Goal: Task Accomplishment & Management: Manage account settings

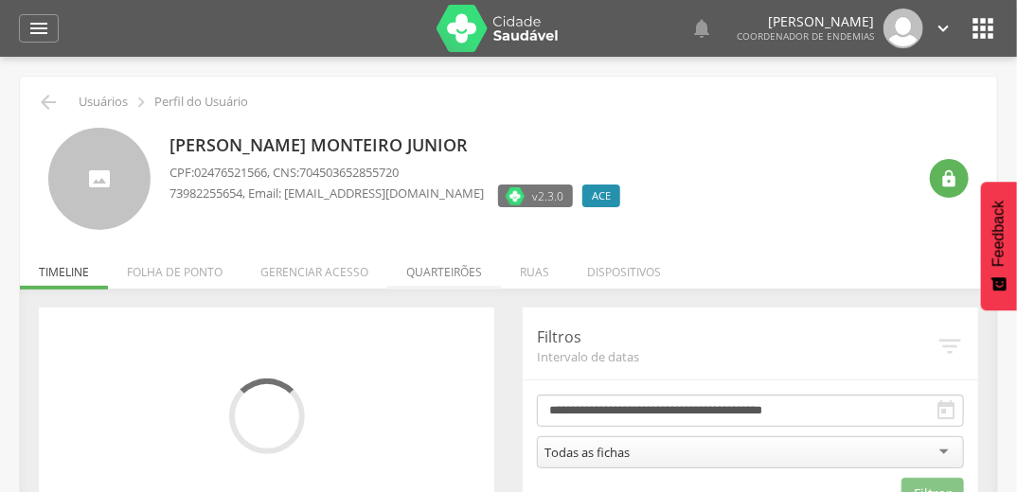
click at [444, 270] on li "Quarteirões" at bounding box center [444, 267] width 114 height 44
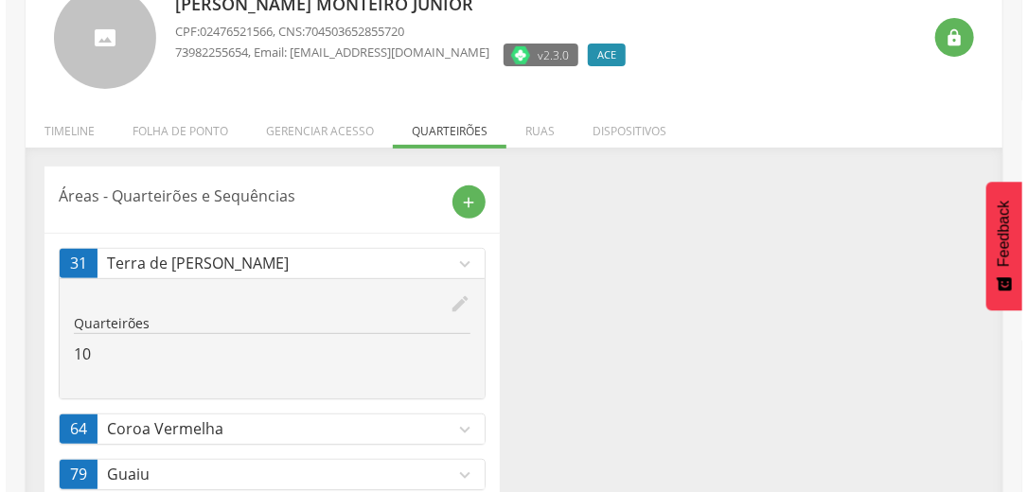
scroll to position [189, 0]
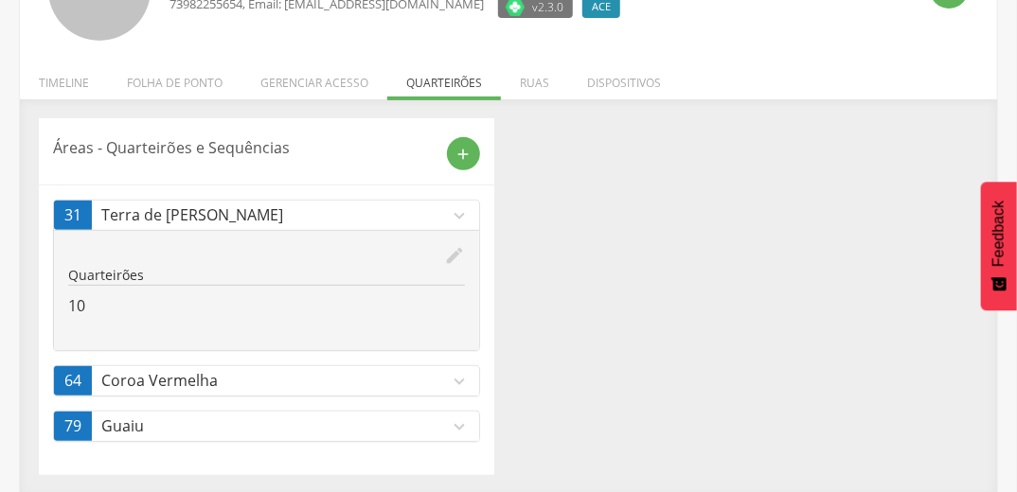
click at [455, 253] on icon "edit" at bounding box center [454, 255] width 21 height 21
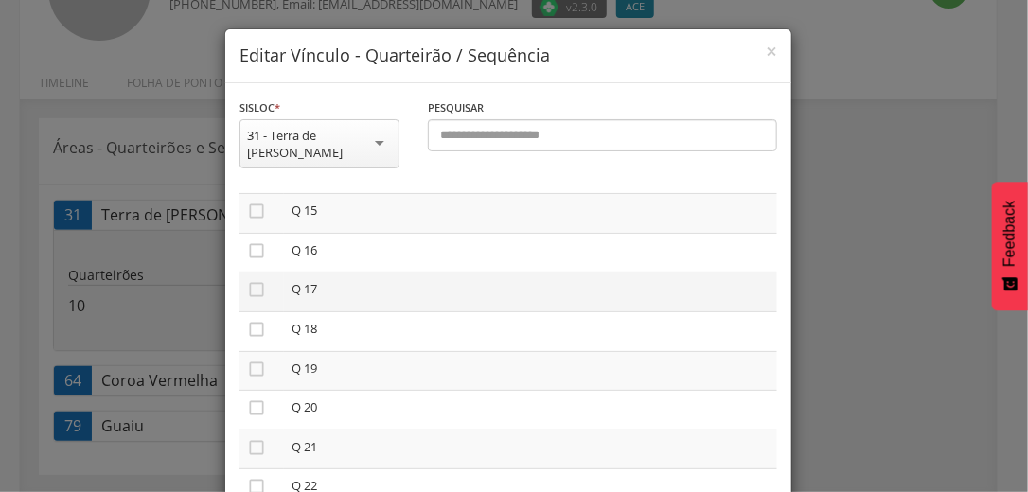
scroll to position [606, 0]
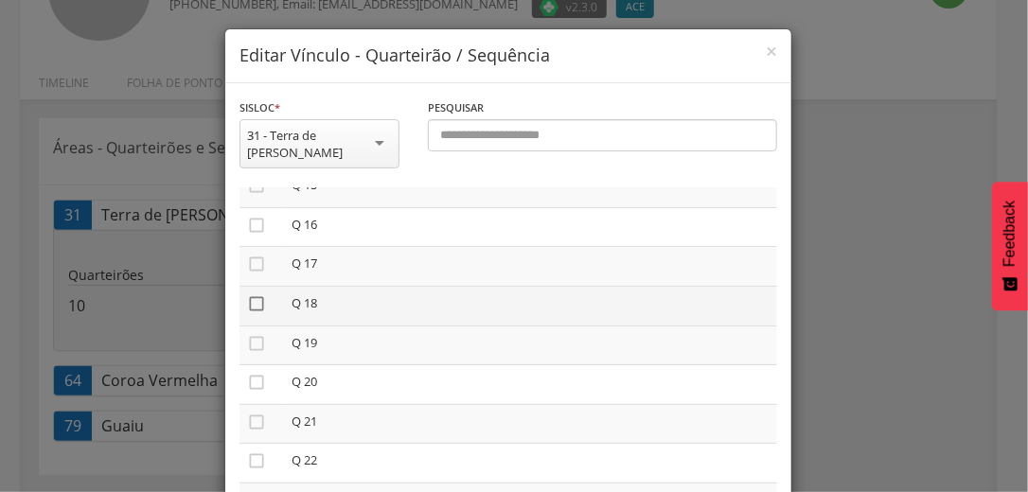
click at [250, 294] on icon "" at bounding box center [256, 303] width 19 height 19
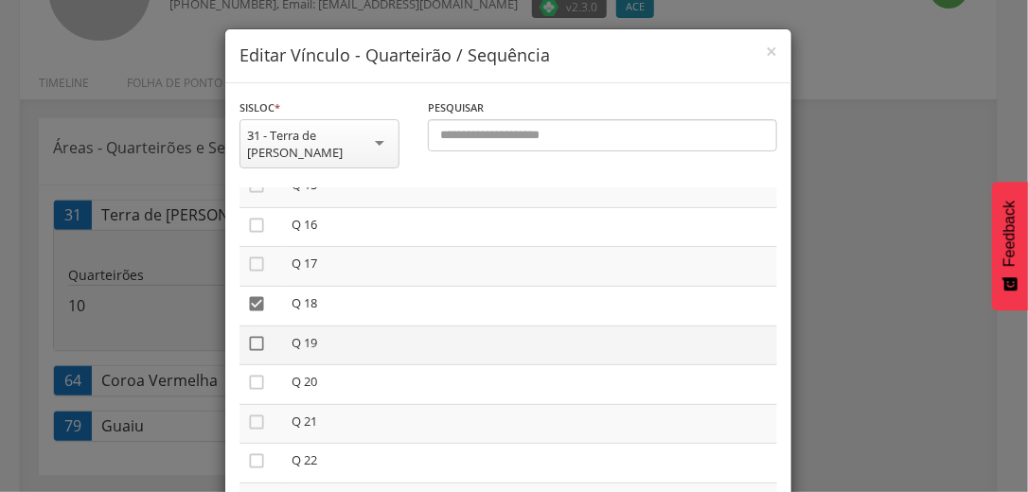
click at [252, 334] on icon "" at bounding box center [256, 343] width 19 height 19
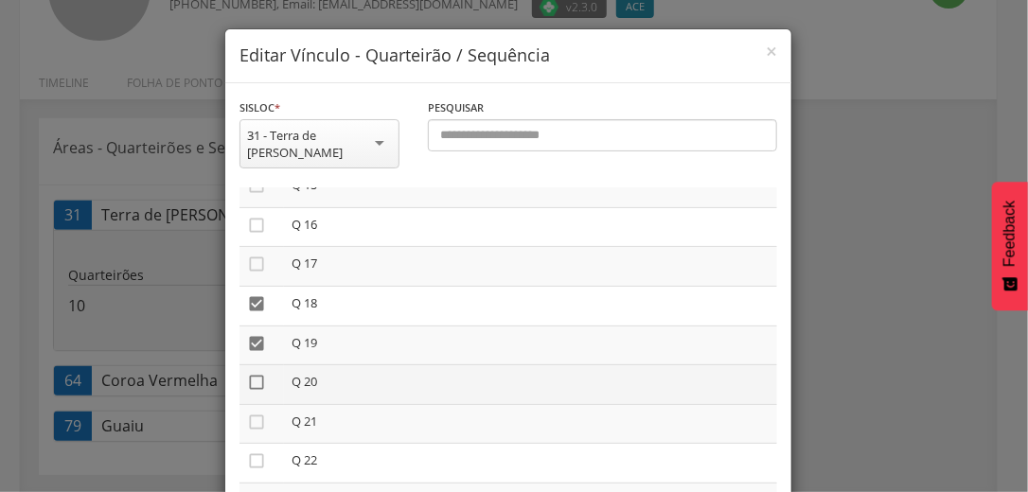
click at [247, 373] on icon "" at bounding box center [256, 382] width 19 height 19
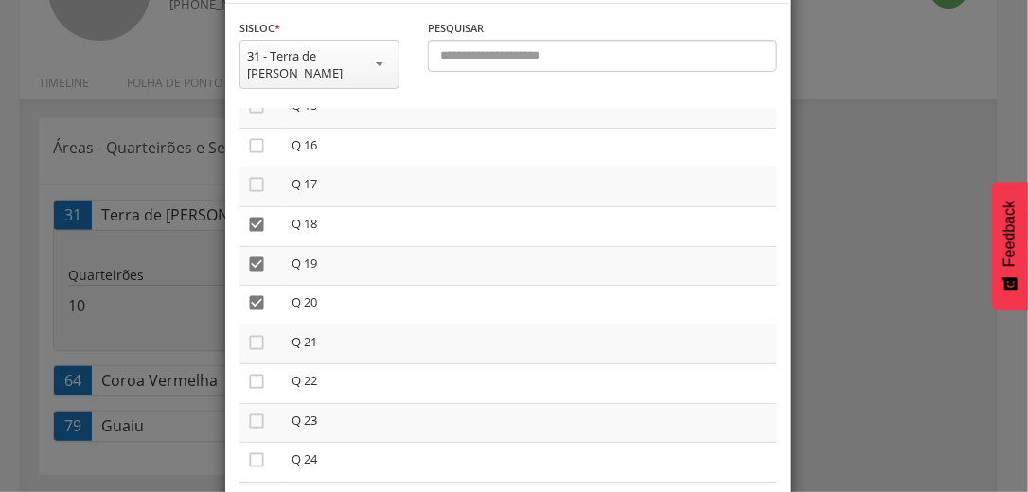
scroll to position [160, 0]
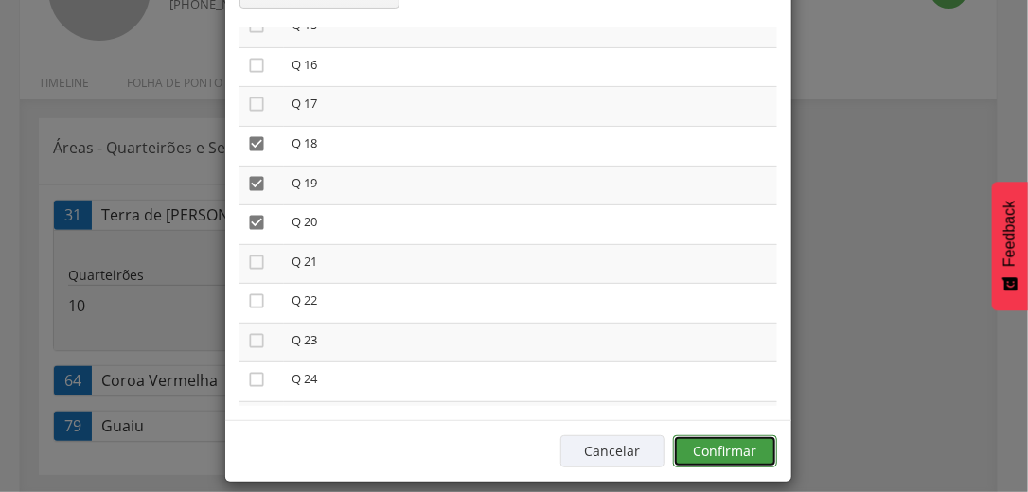
click at [751, 437] on button "Confirmar" at bounding box center [725, 451] width 104 height 32
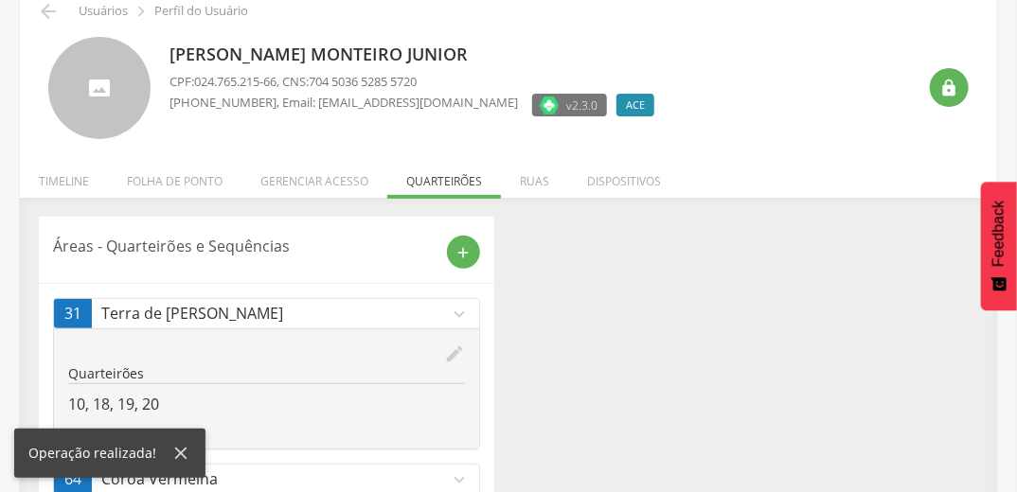
scroll to position [0, 0]
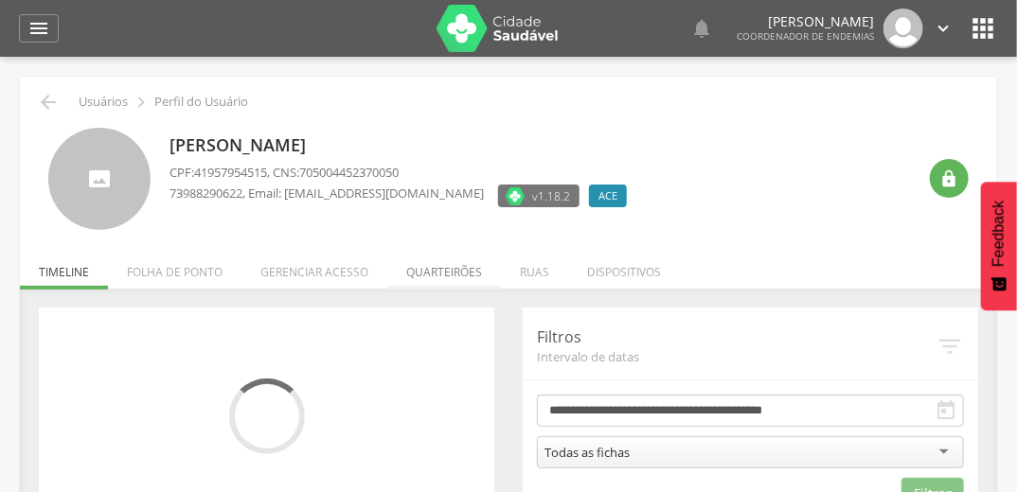
click at [451, 269] on li "Quarteirões" at bounding box center [444, 267] width 114 height 44
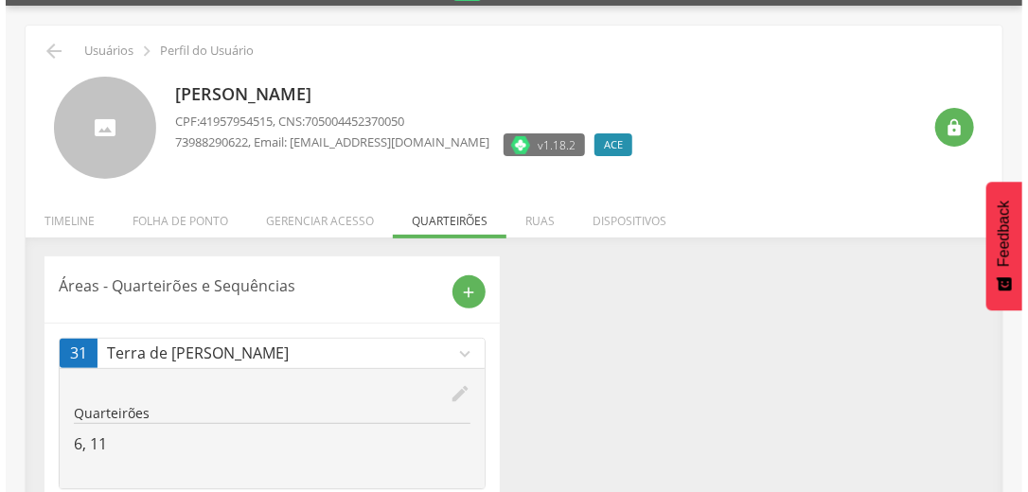
scroll to position [99, 0]
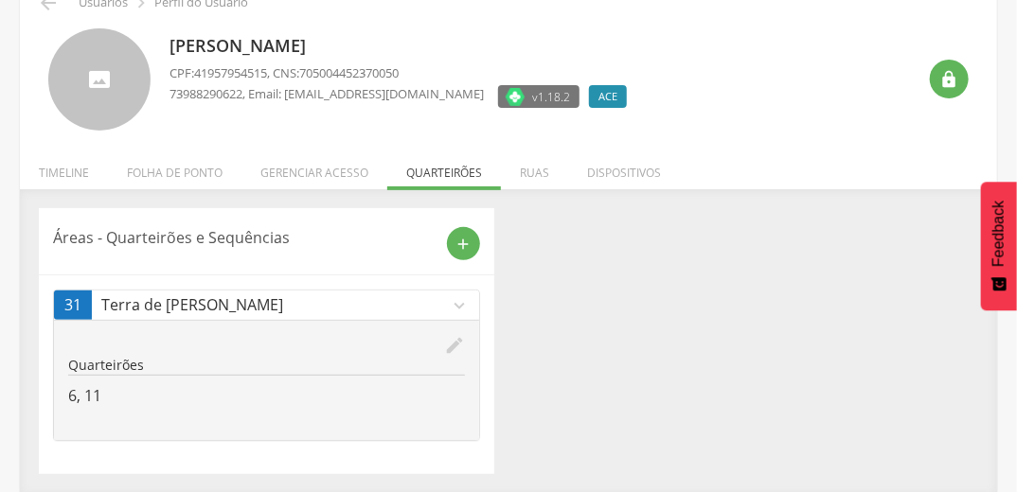
click at [454, 344] on icon "edit" at bounding box center [454, 345] width 21 height 21
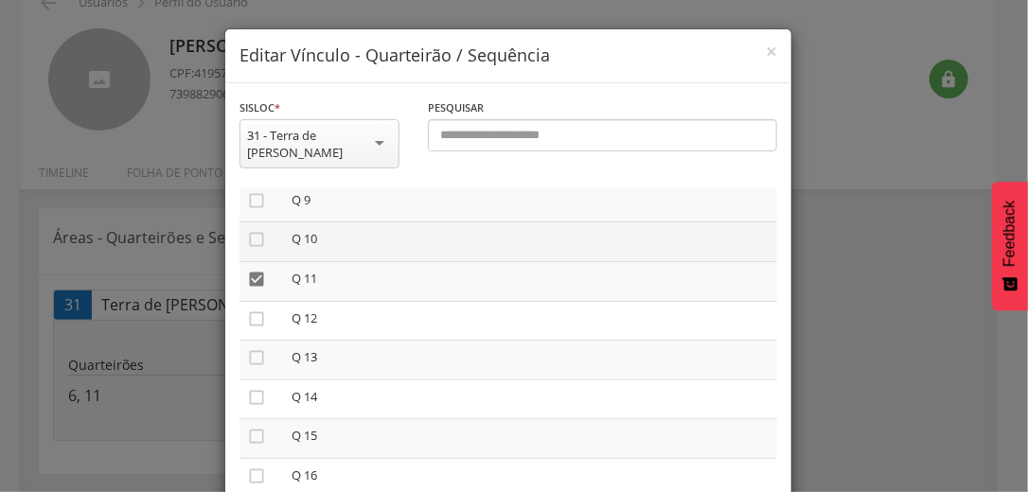
scroll to position [379, 0]
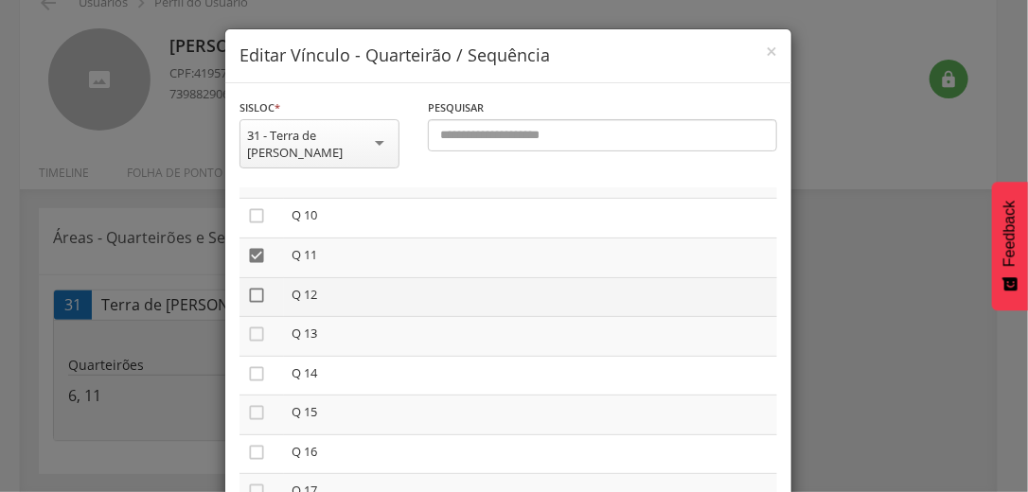
click at [255, 286] on icon "" at bounding box center [256, 295] width 19 height 19
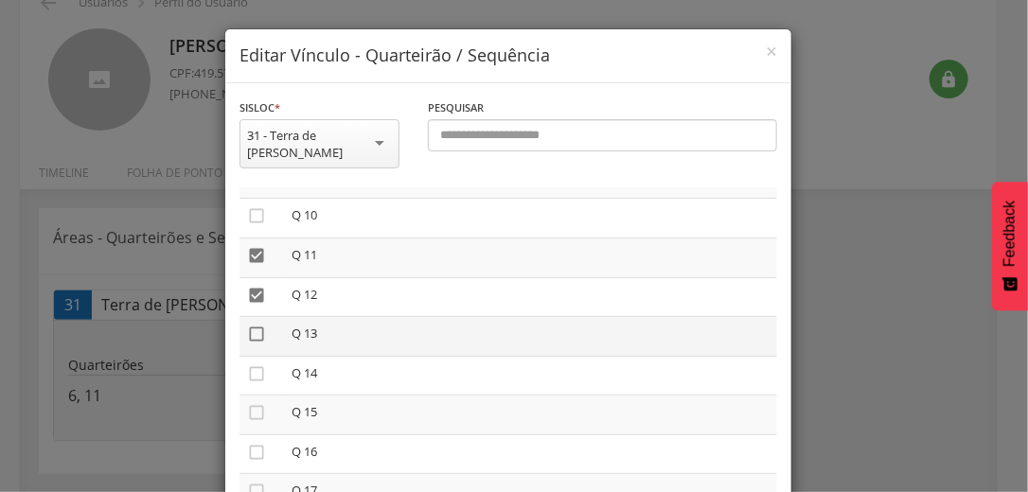
click at [250, 325] on icon "" at bounding box center [256, 334] width 19 height 19
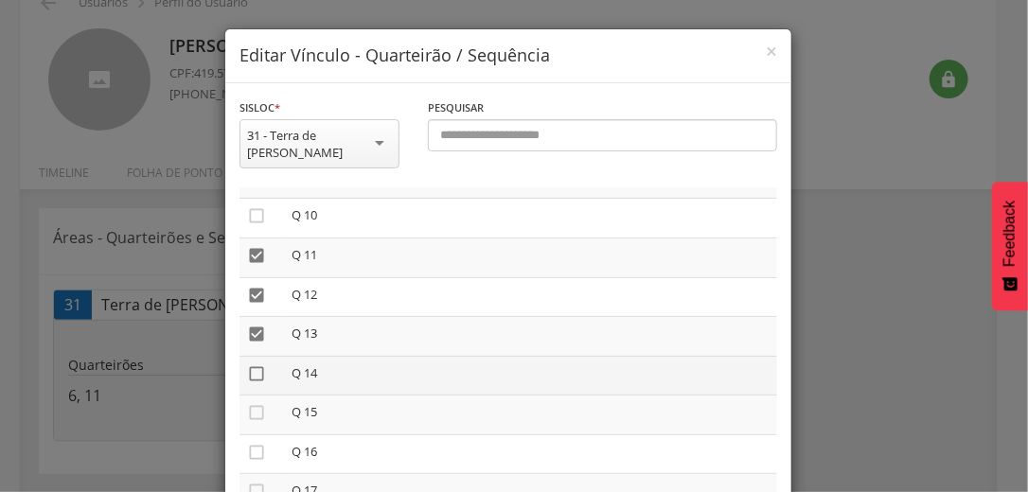
click at [247, 364] on icon "" at bounding box center [256, 373] width 19 height 19
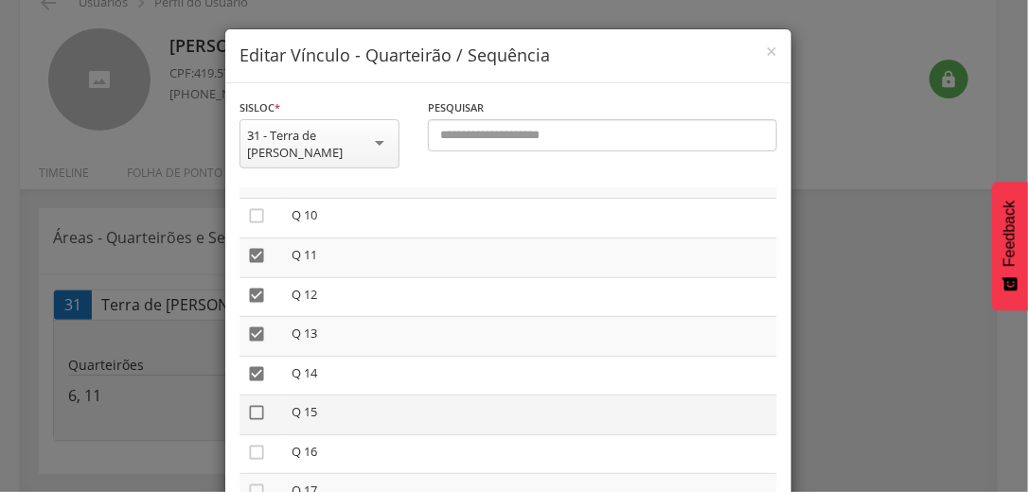
click at [247, 403] on icon "" at bounding box center [256, 412] width 19 height 19
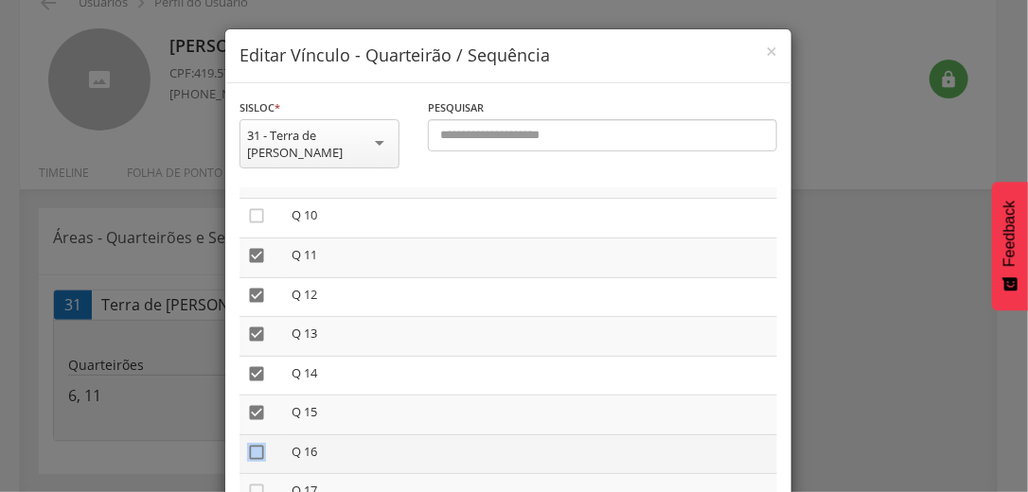
click at [250, 443] on icon "" at bounding box center [256, 452] width 19 height 19
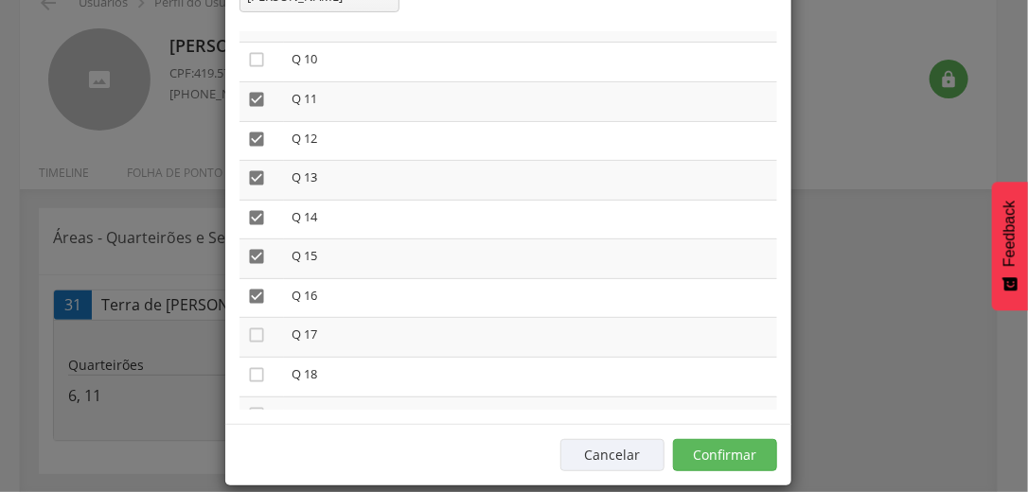
scroll to position [160, 0]
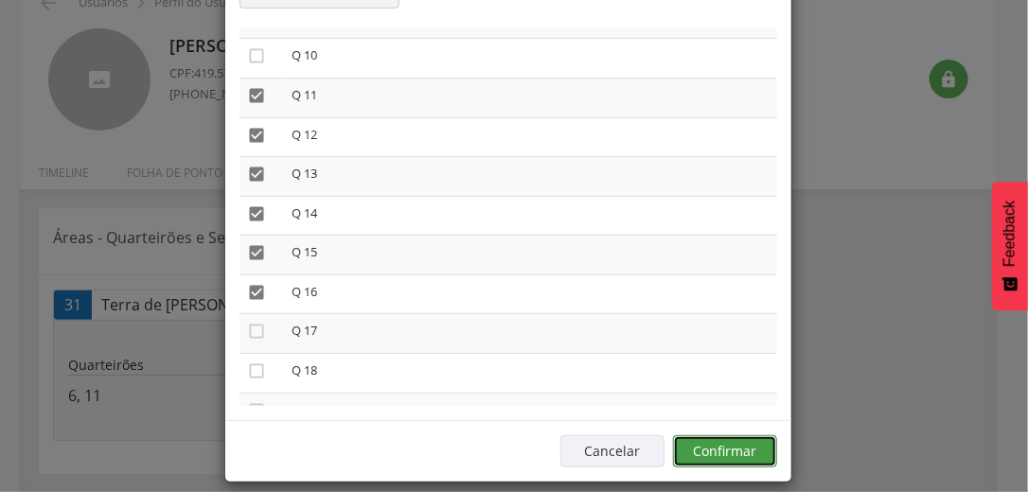
click at [742, 435] on button "Confirmar" at bounding box center [725, 451] width 104 height 32
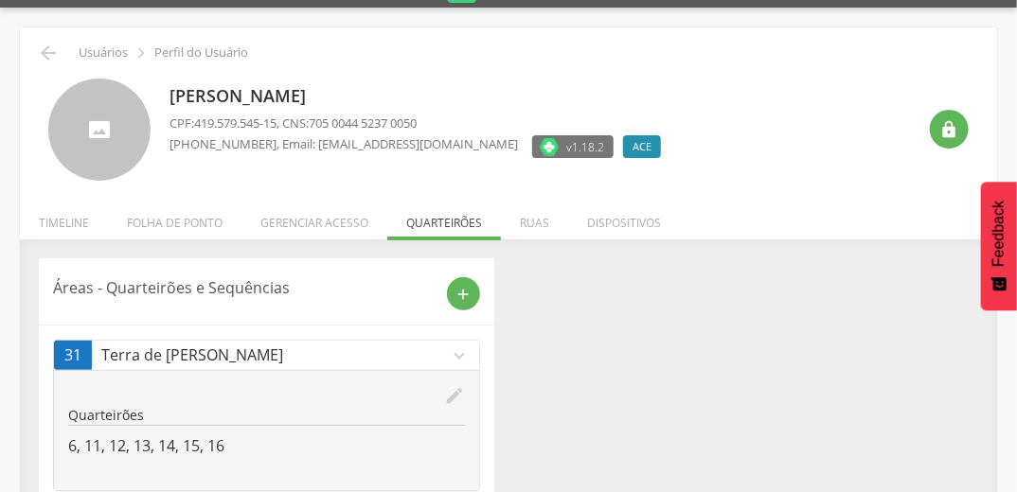
scroll to position [0, 0]
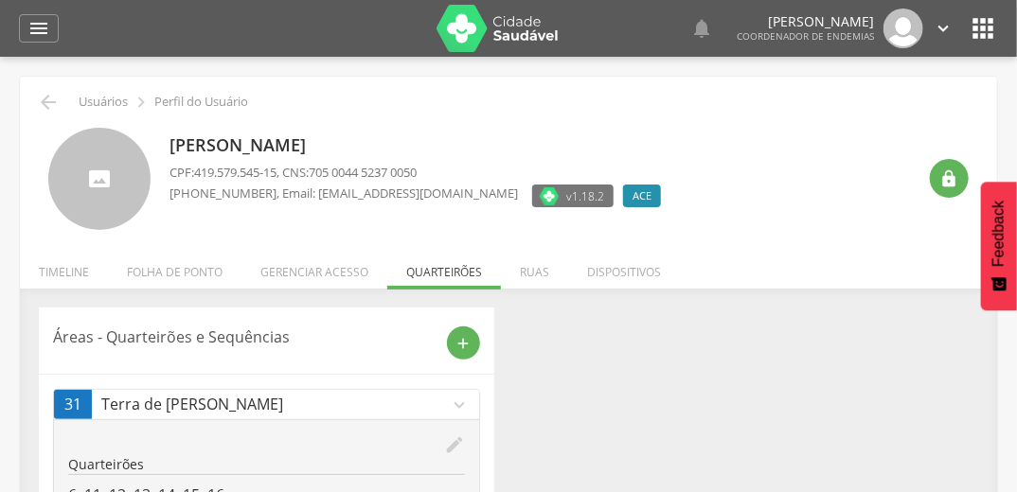
click at [686, 140] on div "Maria Inácia dos Santos Serafim CPF: 419.579.545-15 , CNS: 705 0044 5237 0050 (…" at bounding box center [542, 179] width 746 height 103
click at [1005, 80] on div " Usuários  Perfil do Usuário Maria Inácia dos Santos Serafim CPF: 419.579.545…" at bounding box center [508, 303] width 1017 height 492
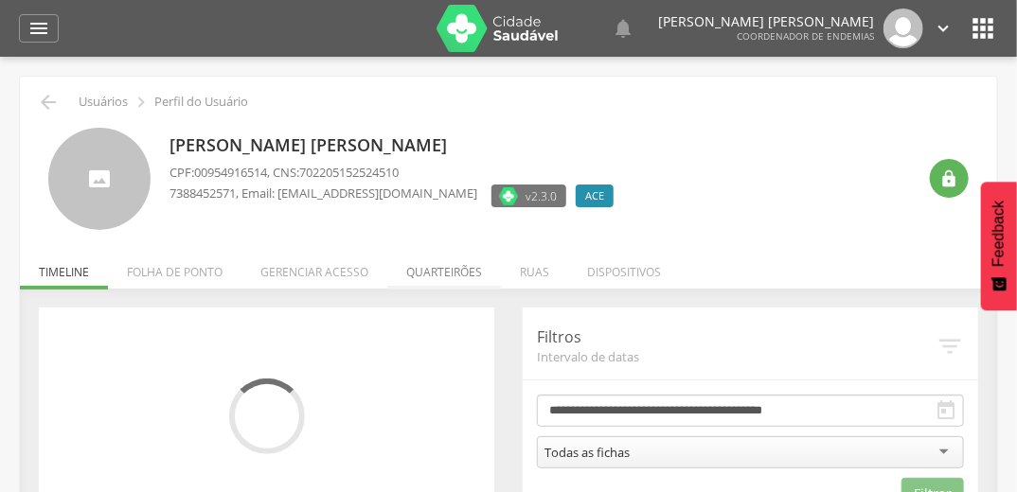
click at [432, 272] on li "Quarteirões" at bounding box center [444, 267] width 114 height 44
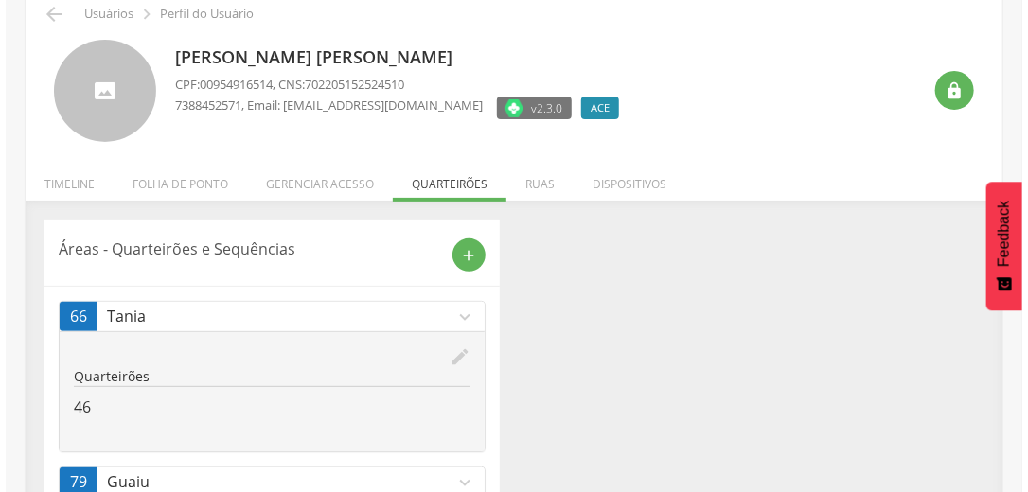
scroll to position [189, 0]
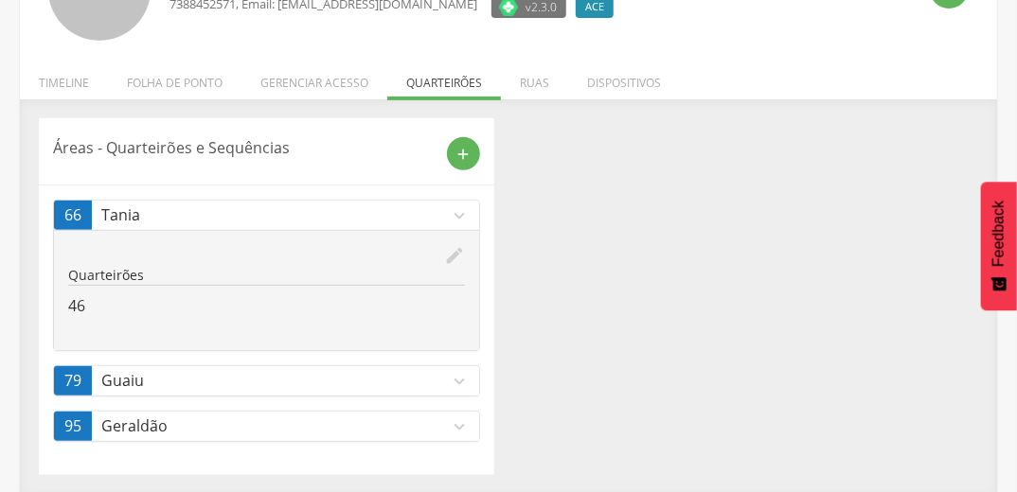
click at [452, 252] on icon "edit" at bounding box center [454, 255] width 21 height 21
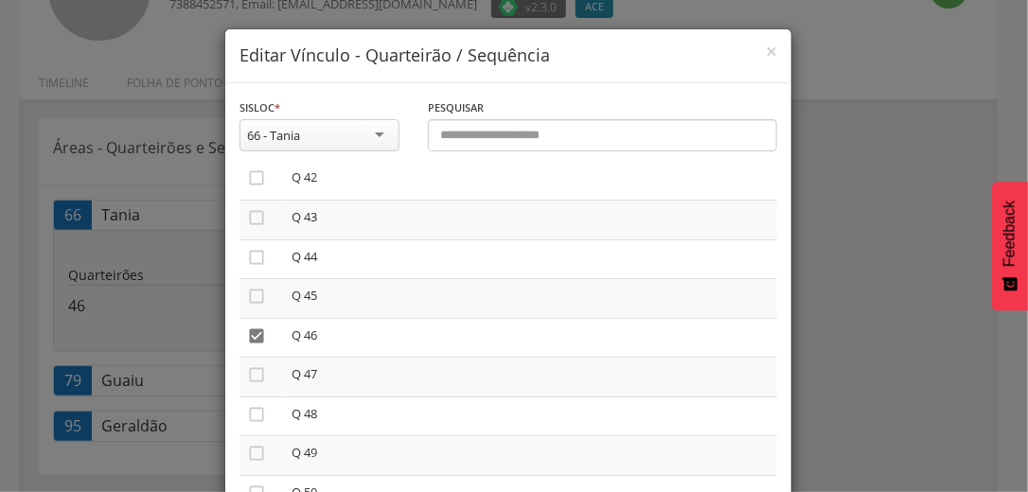
scroll to position [1666, 0]
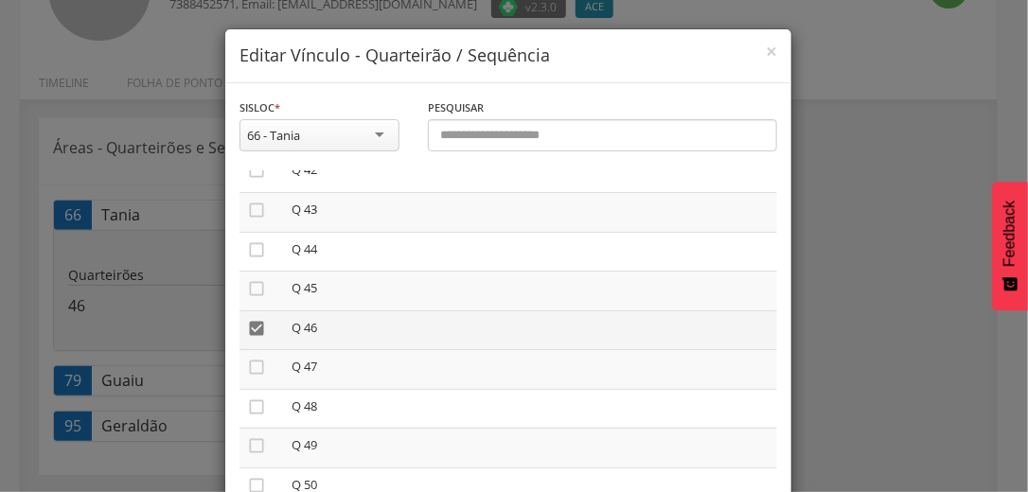
click at [248, 332] on icon "" at bounding box center [256, 328] width 19 height 19
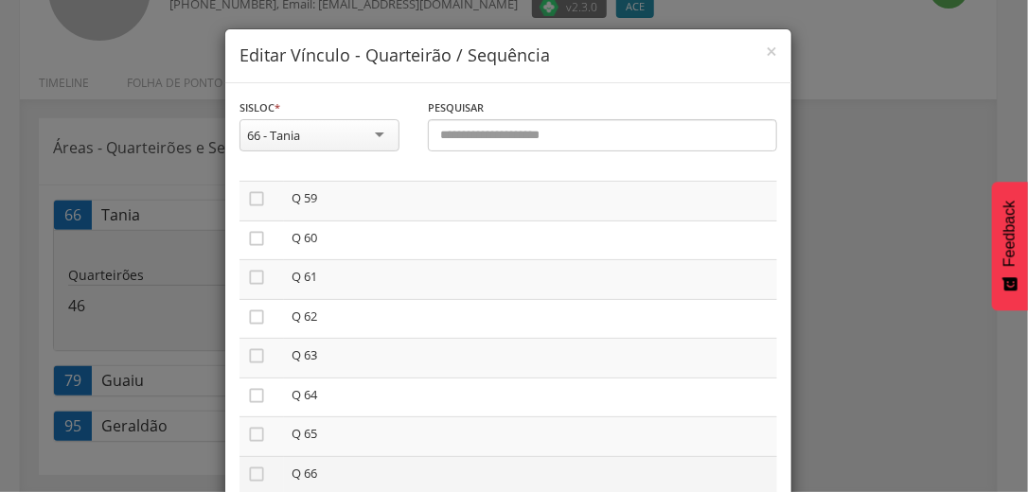
scroll to position [2272, 0]
click at [250, 283] on icon "" at bounding box center [256, 273] width 19 height 19
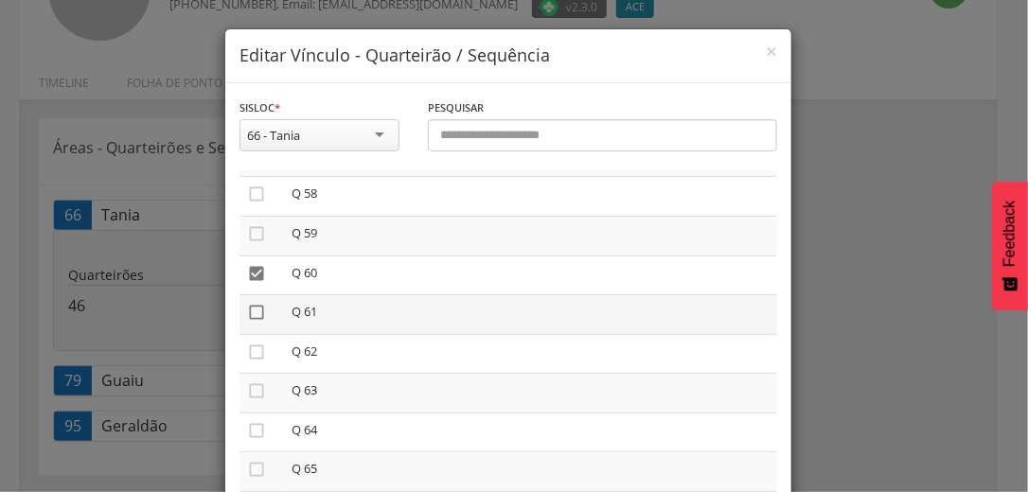
click at [251, 322] on icon "" at bounding box center [256, 312] width 19 height 19
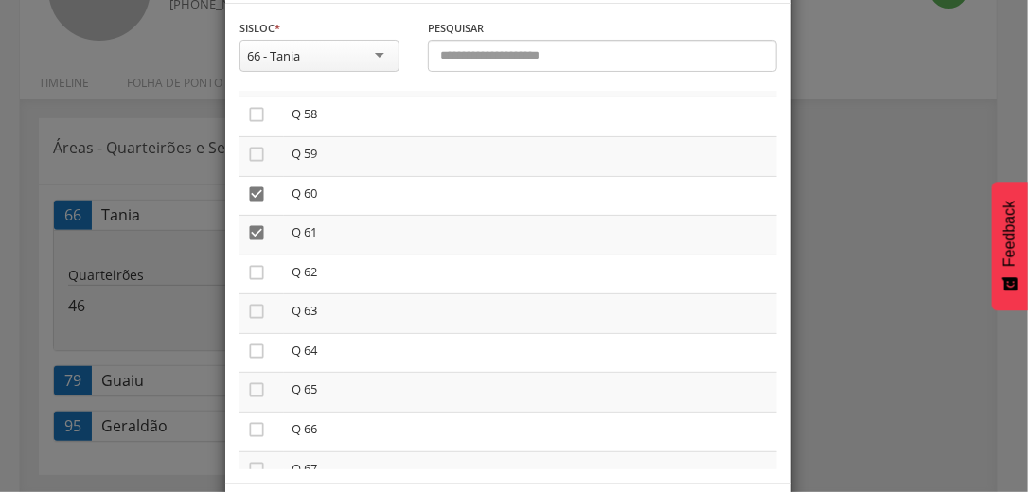
scroll to position [160, 0]
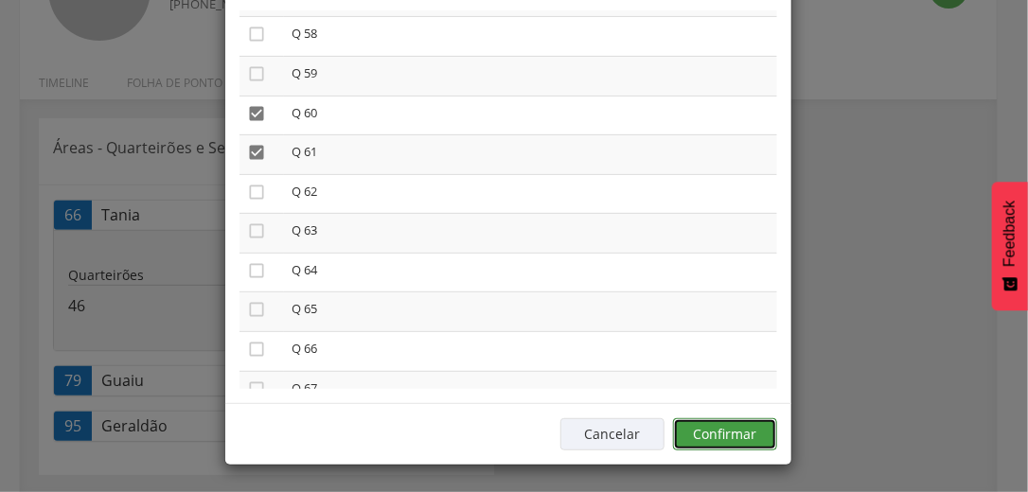
click at [758, 435] on button "Confirmar" at bounding box center [725, 434] width 104 height 32
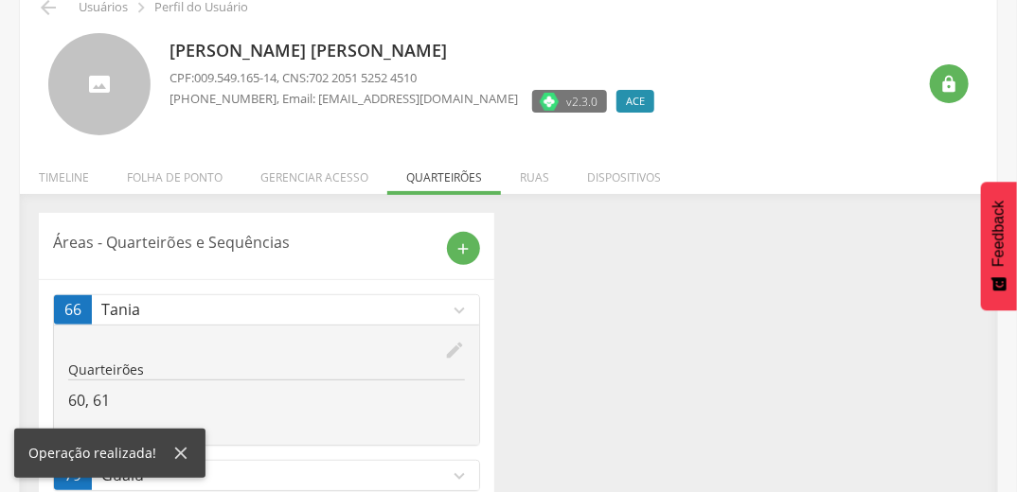
scroll to position [0, 0]
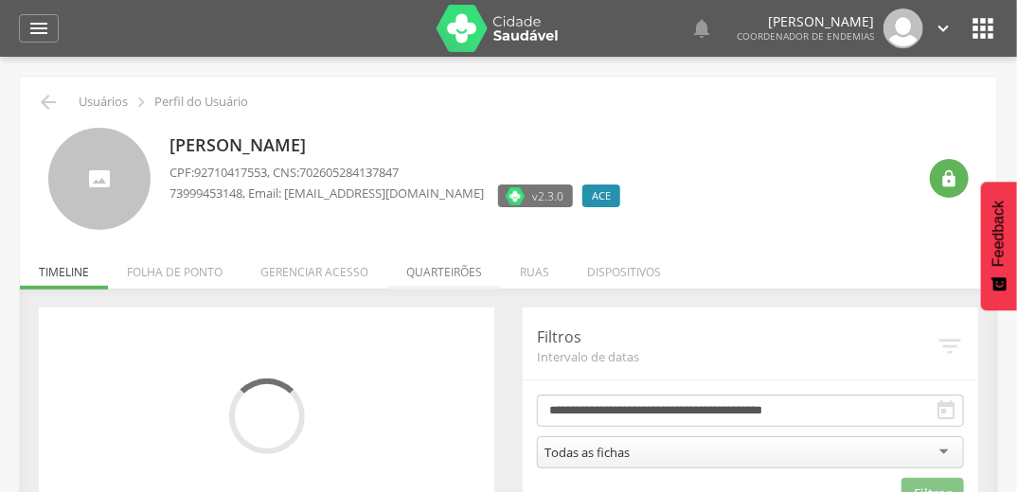
click at [451, 272] on li "Quarteirões" at bounding box center [444, 267] width 114 height 44
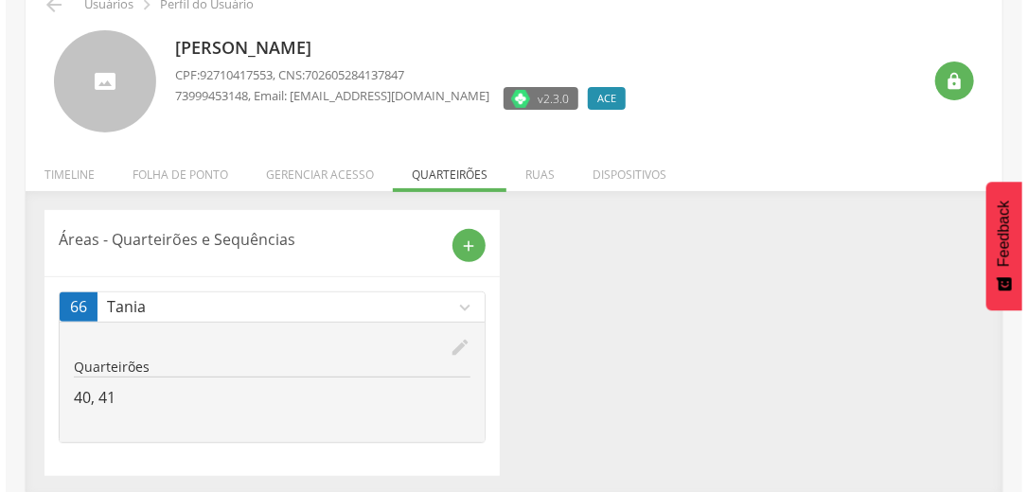
scroll to position [99, 0]
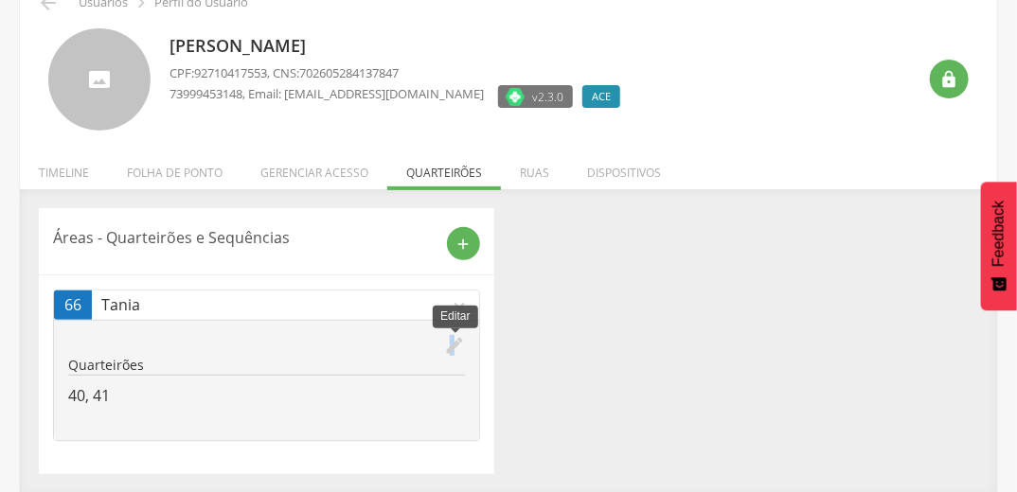
click at [452, 345] on icon "edit" at bounding box center [454, 345] width 21 height 21
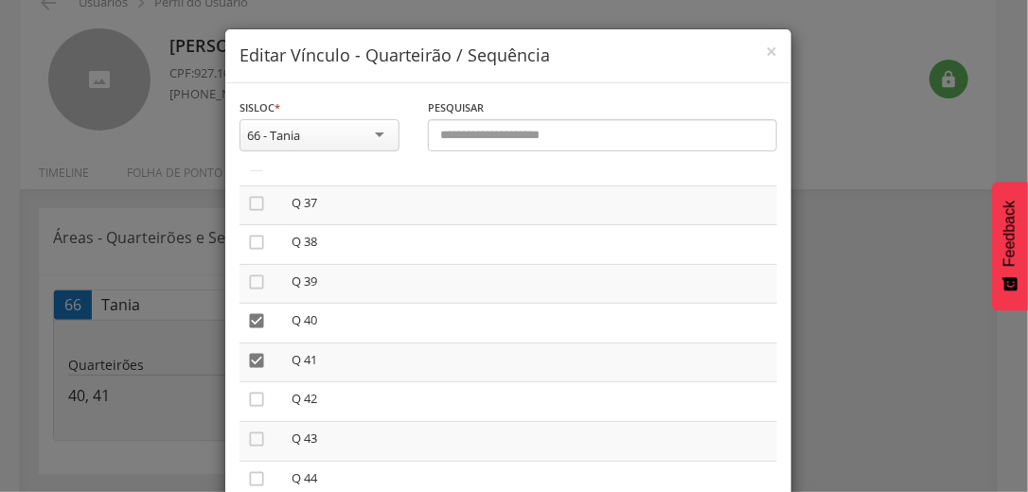
scroll to position [1439, 0]
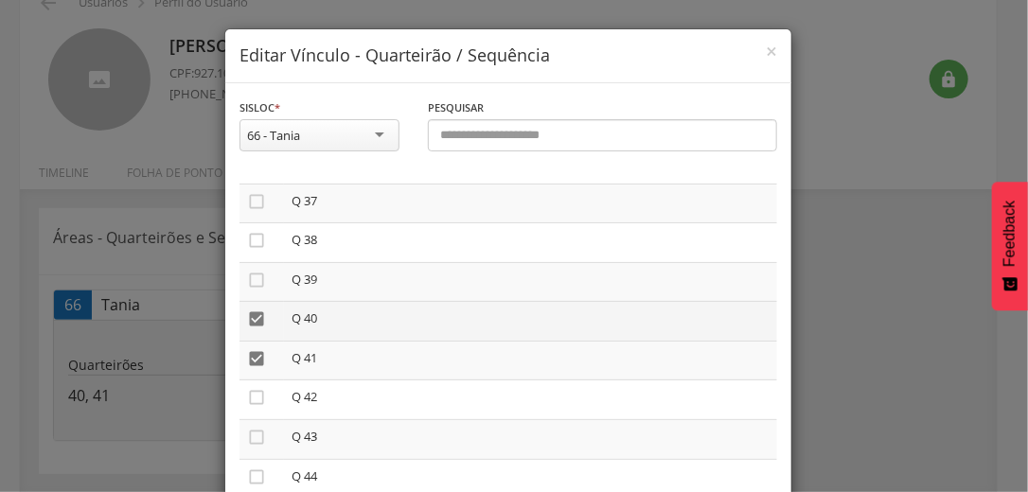
click at [250, 321] on icon "" at bounding box center [256, 319] width 19 height 19
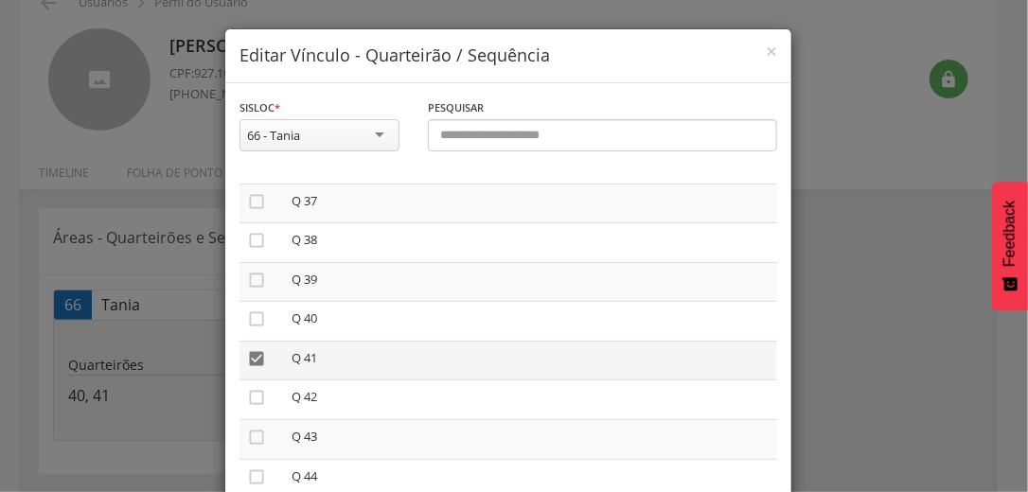
click at [250, 365] on icon "" at bounding box center [256, 358] width 19 height 19
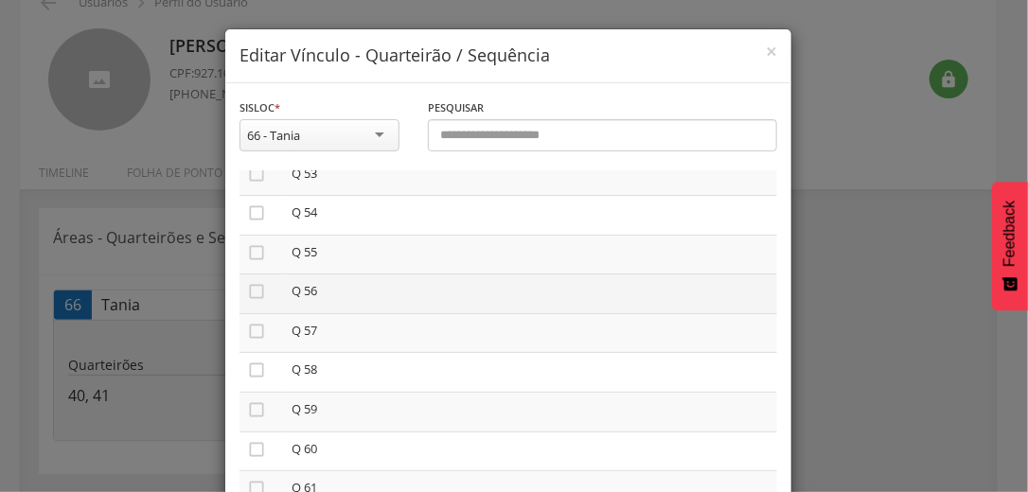
scroll to position [2121, 0]
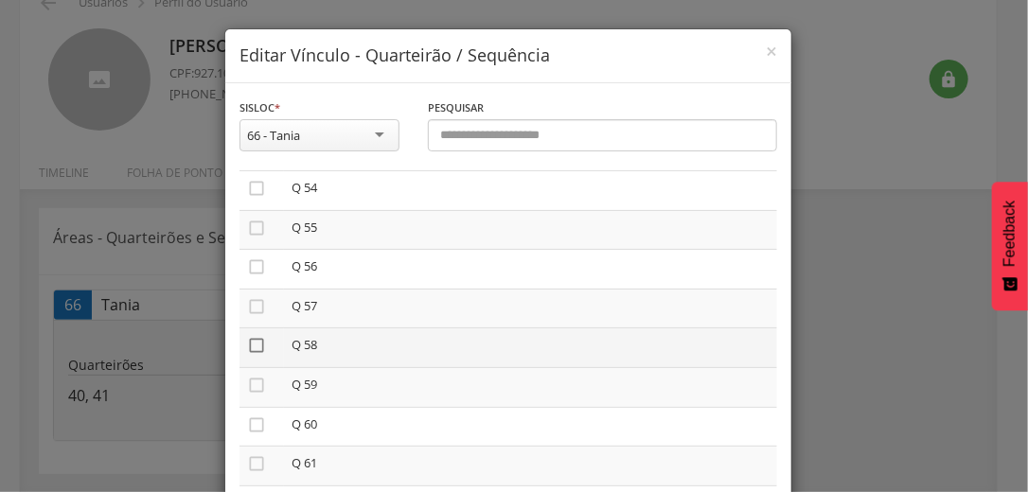
click at [251, 347] on icon "" at bounding box center [256, 345] width 19 height 19
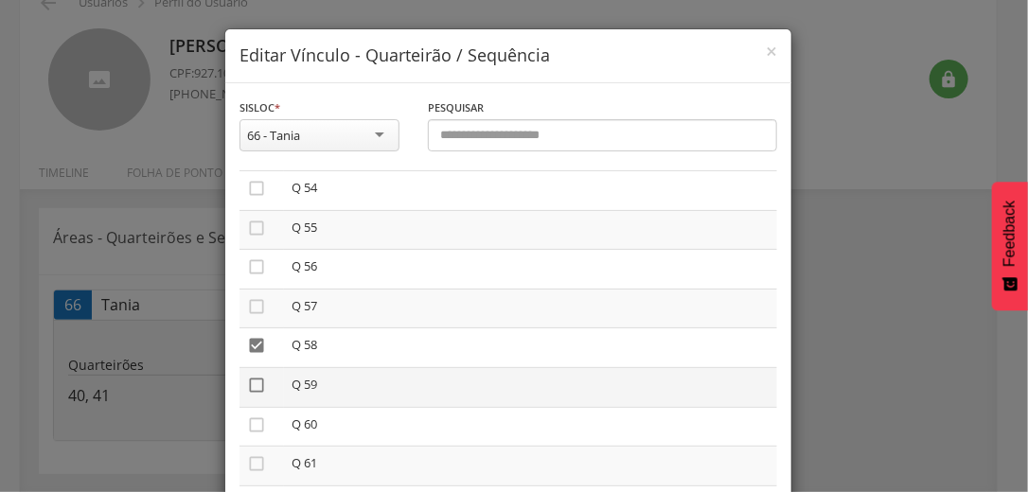
click at [250, 393] on icon "" at bounding box center [256, 385] width 19 height 19
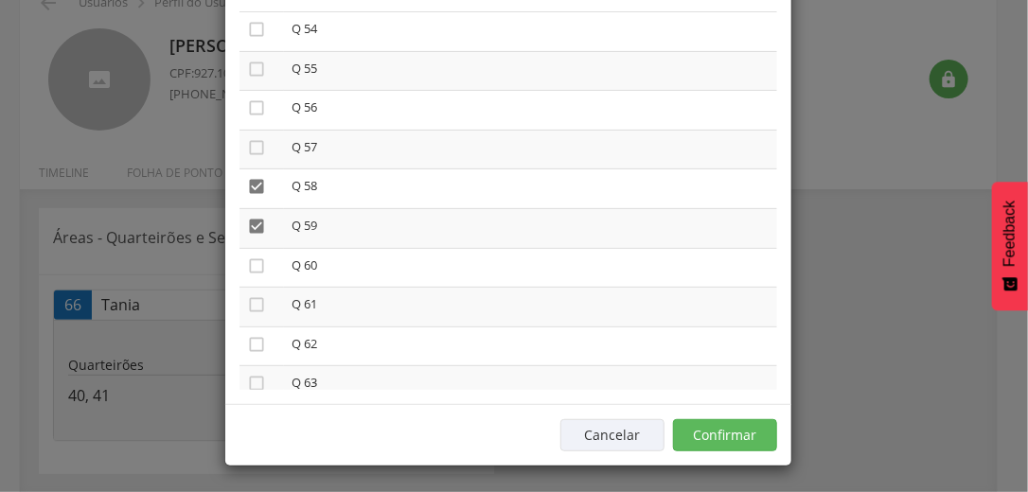
scroll to position [160, 0]
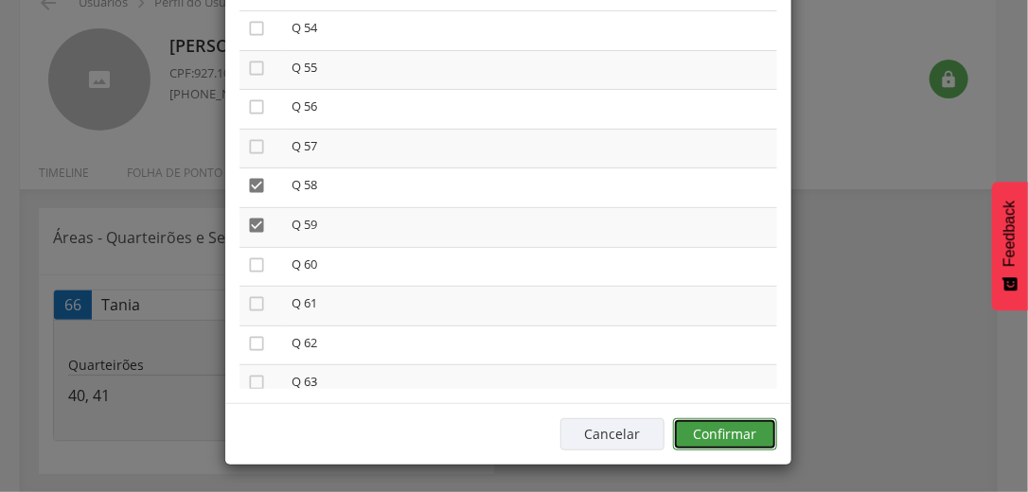
click at [762, 427] on button "Confirmar" at bounding box center [725, 434] width 104 height 32
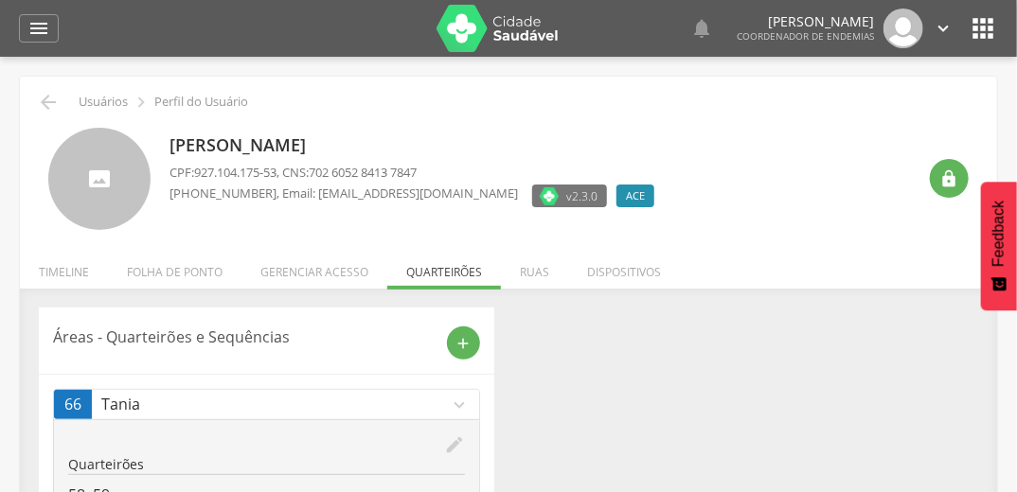
scroll to position [0, 0]
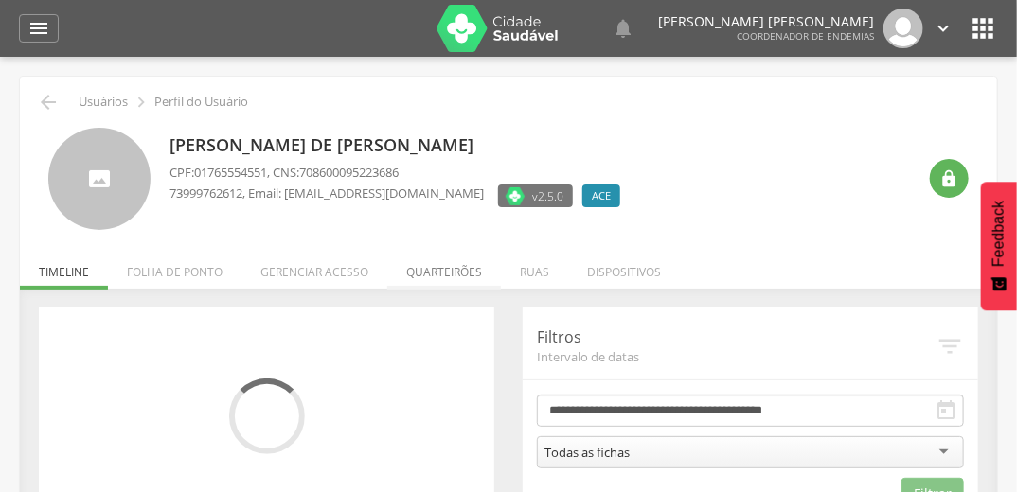
click at [456, 269] on li "Quarteirões" at bounding box center [444, 267] width 114 height 44
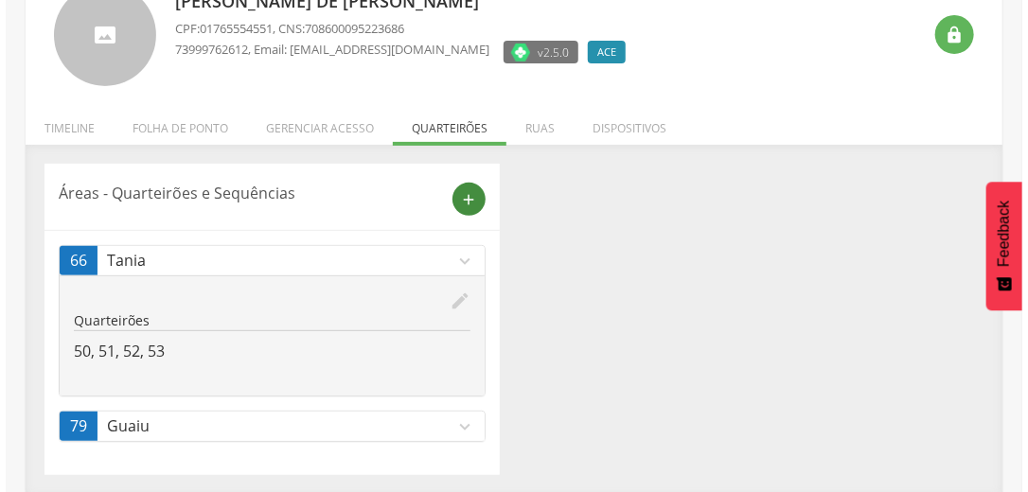
scroll to position [145, 0]
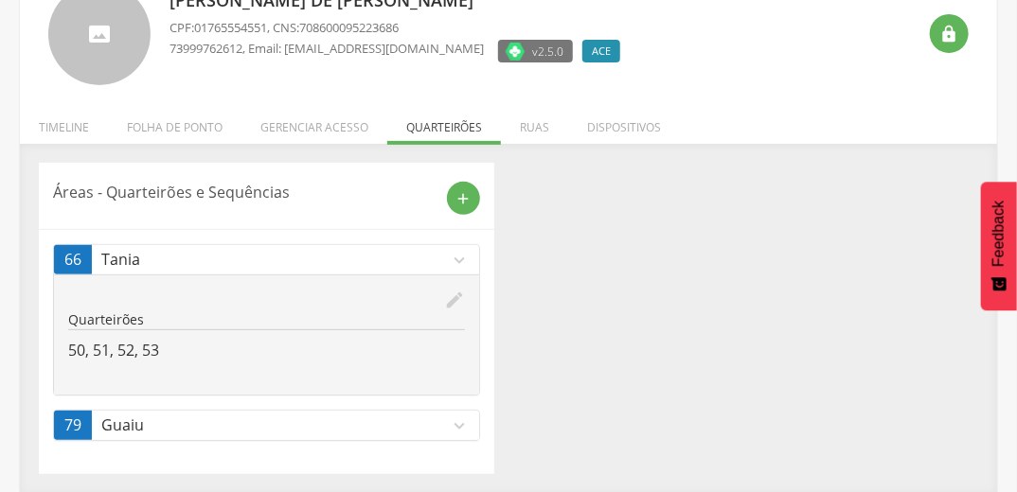
click at [453, 300] on icon "edit" at bounding box center [454, 300] width 21 height 21
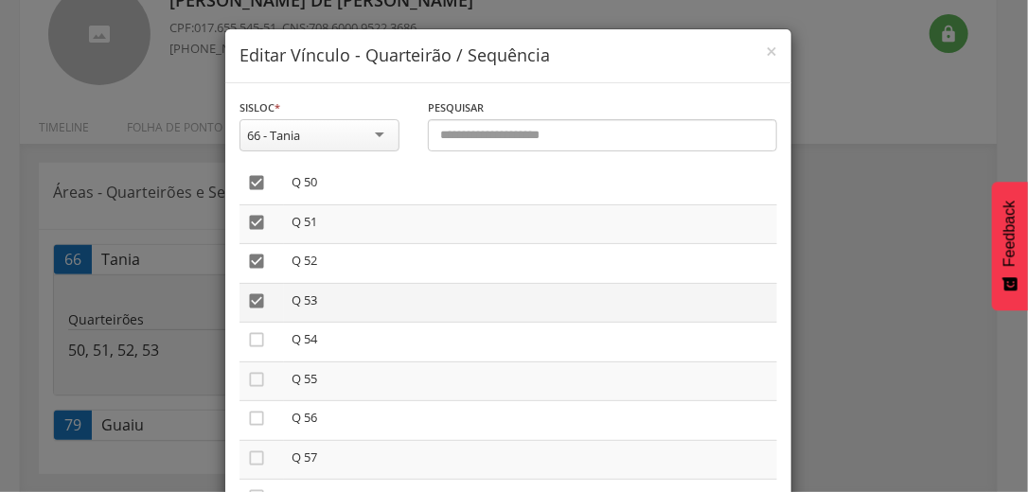
scroll to position [2045, 0]
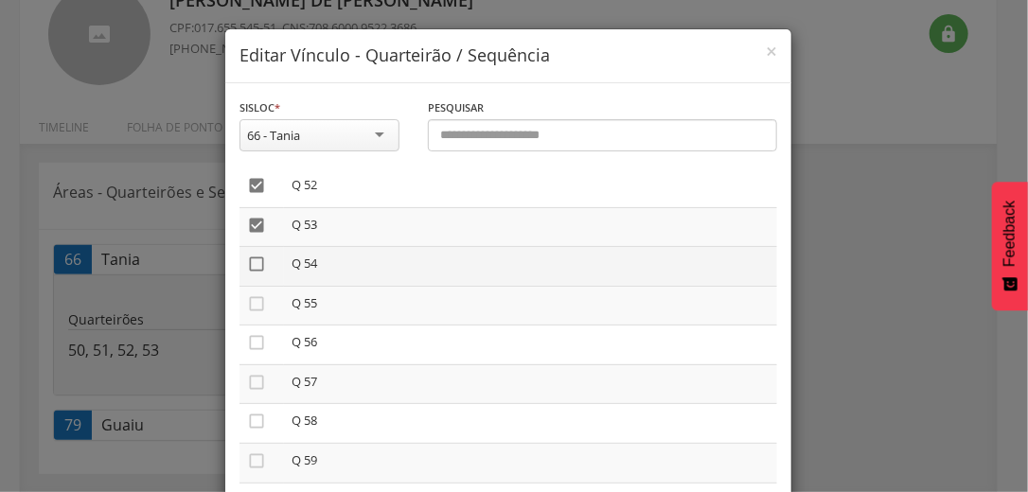
click at [253, 274] on icon "" at bounding box center [256, 264] width 19 height 19
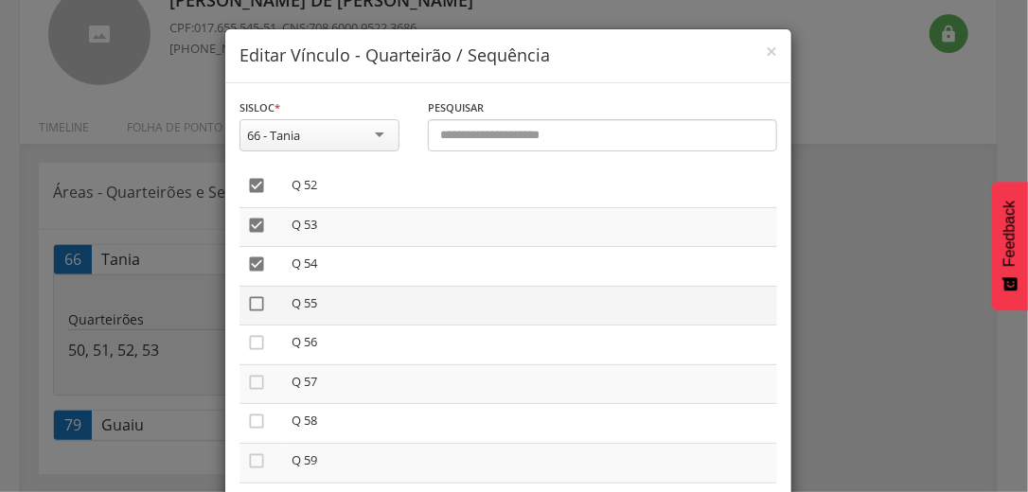
click at [250, 311] on icon "" at bounding box center [256, 303] width 19 height 19
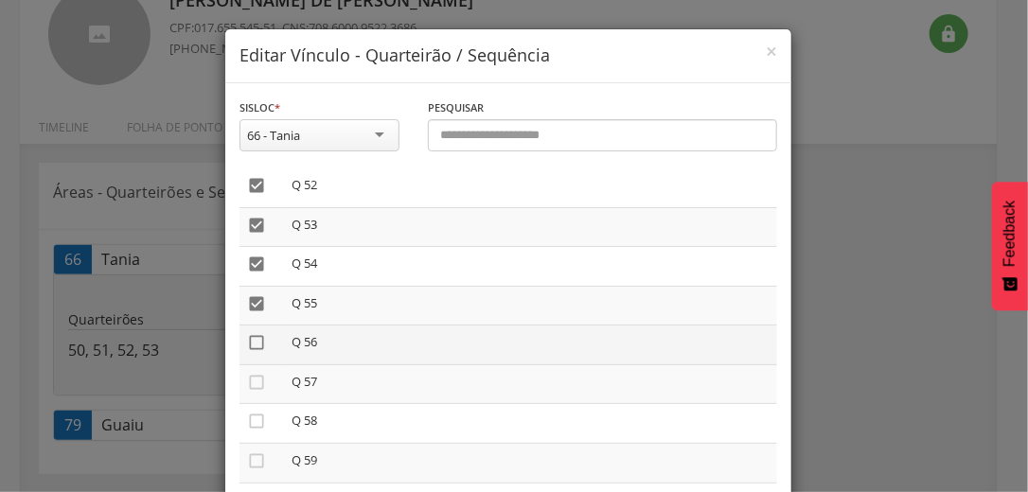
click at [249, 352] on icon "" at bounding box center [256, 342] width 19 height 19
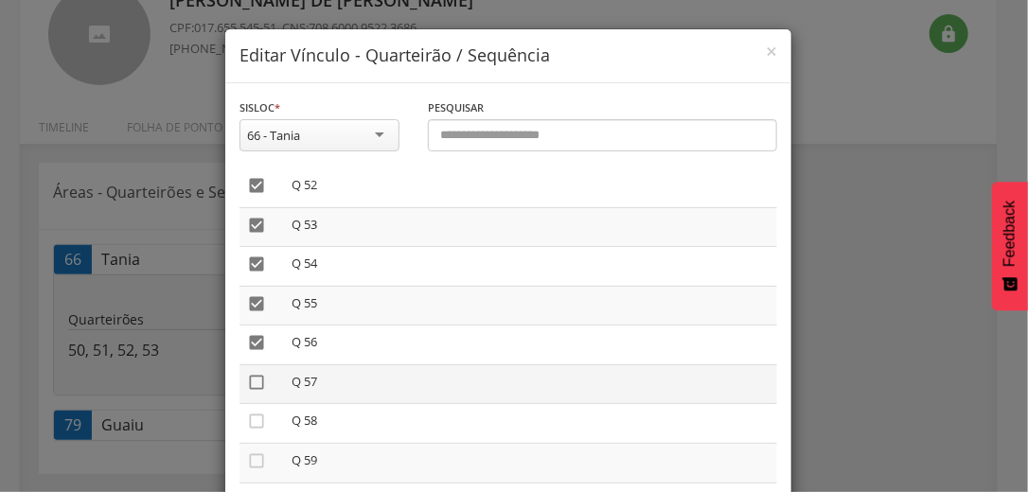
click at [247, 391] on icon "" at bounding box center [256, 382] width 19 height 19
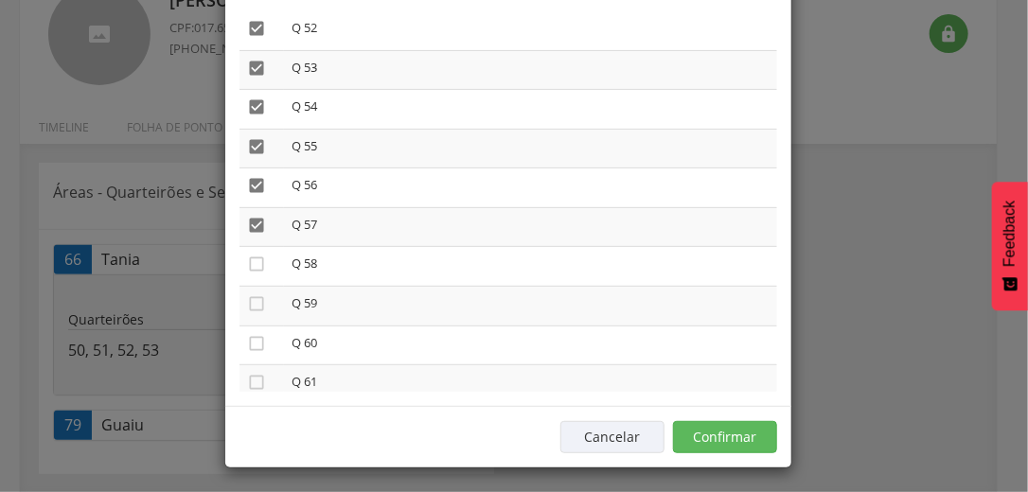
scroll to position [160, 0]
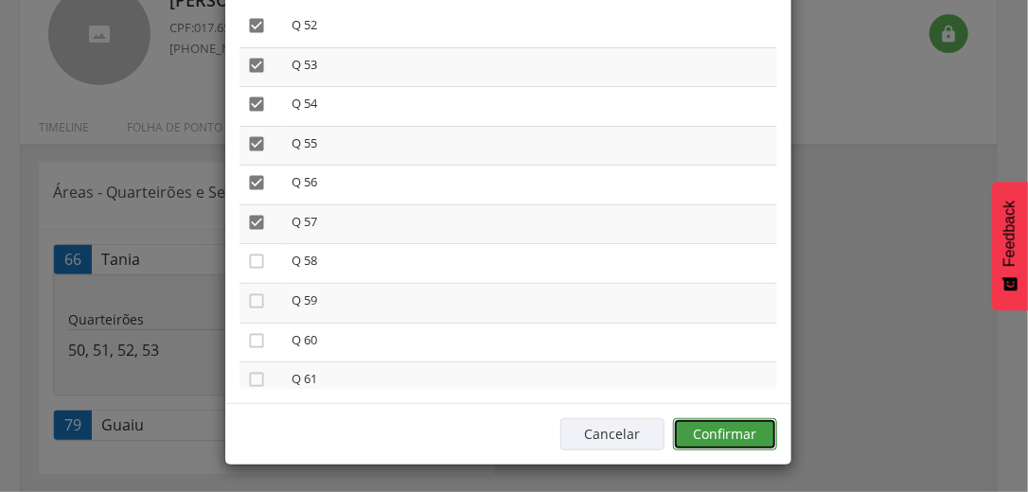
click at [760, 435] on button "Confirmar" at bounding box center [725, 434] width 104 height 32
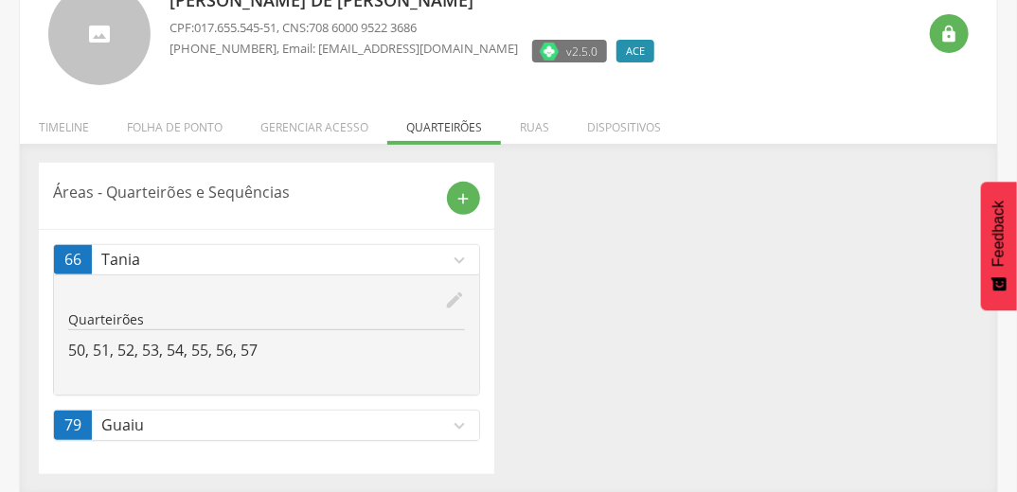
scroll to position [0, 0]
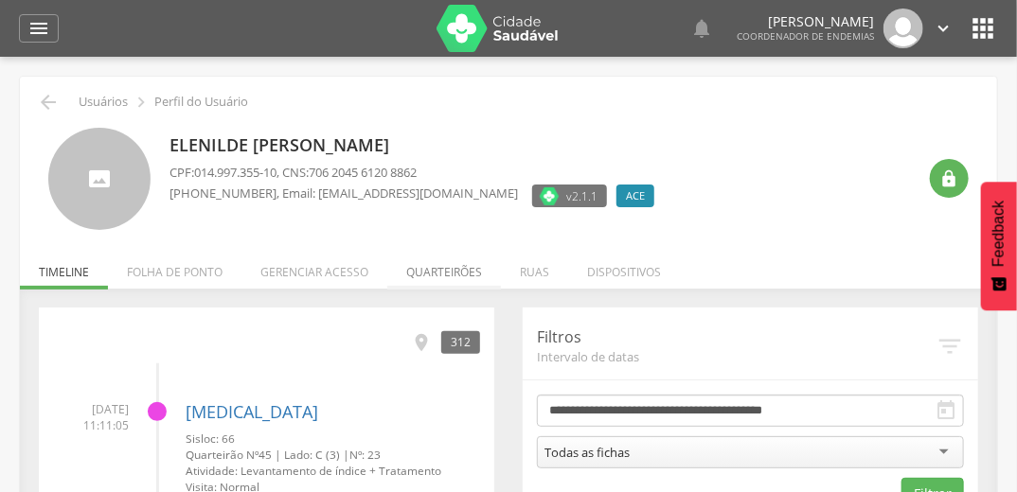
click at [451, 270] on li "Quarteirões" at bounding box center [444, 267] width 114 height 44
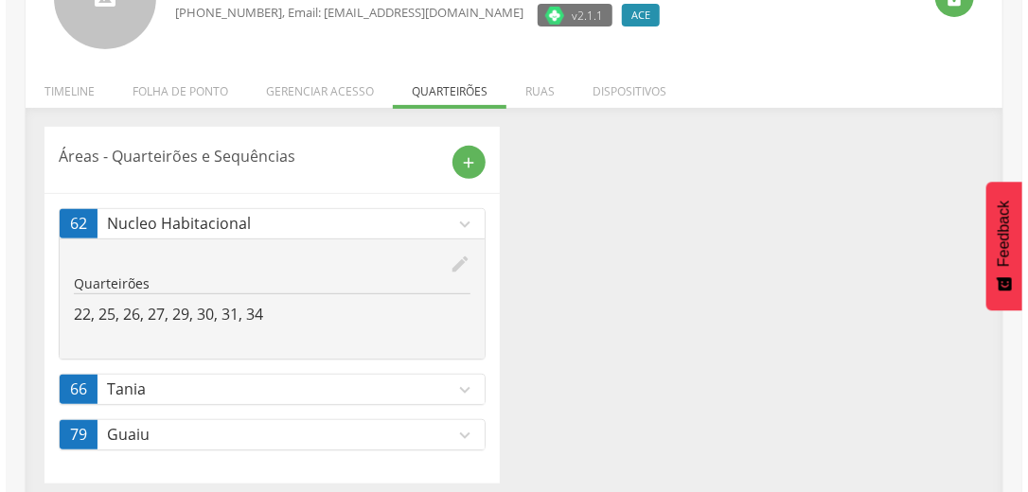
scroll to position [189, 0]
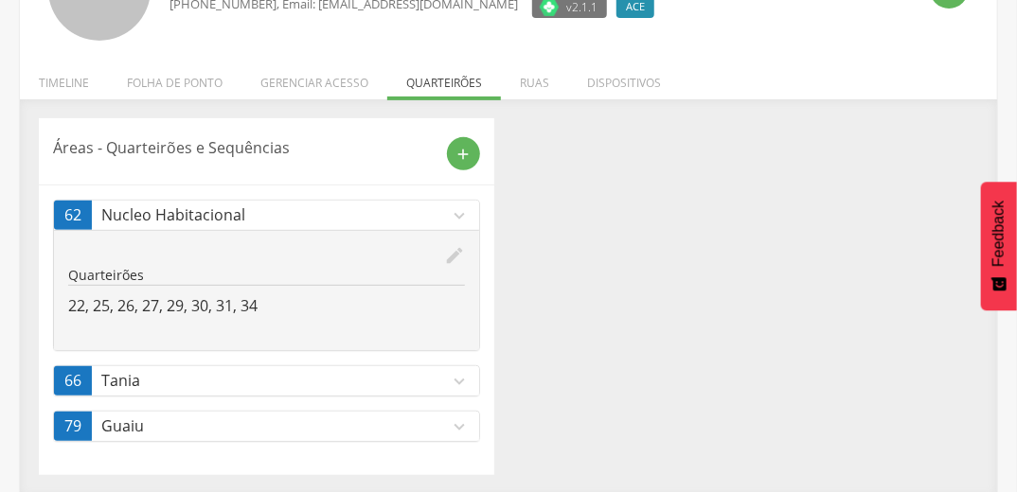
click at [455, 380] on icon "expand_more" at bounding box center [459, 381] width 21 height 21
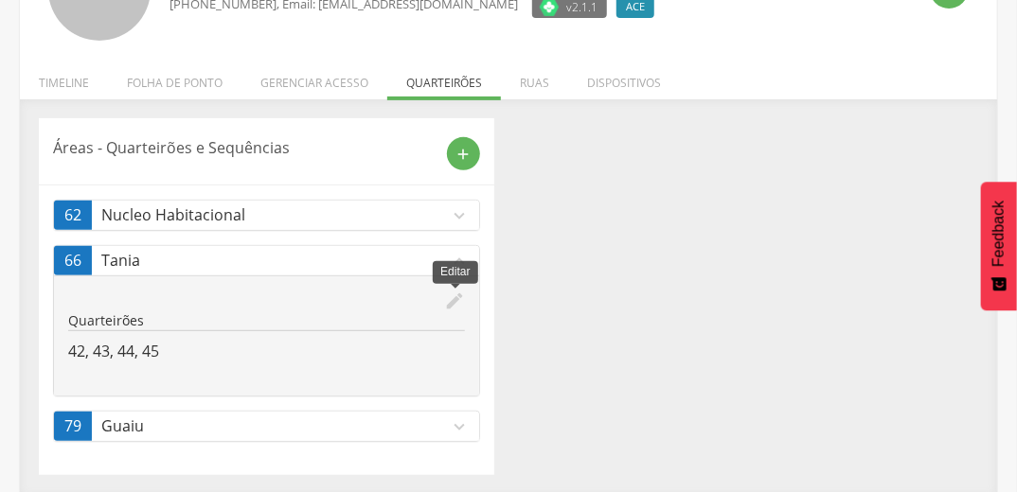
click at [453, 296] on icon "edit" at bounding box center [454, 301] width 21 height 21
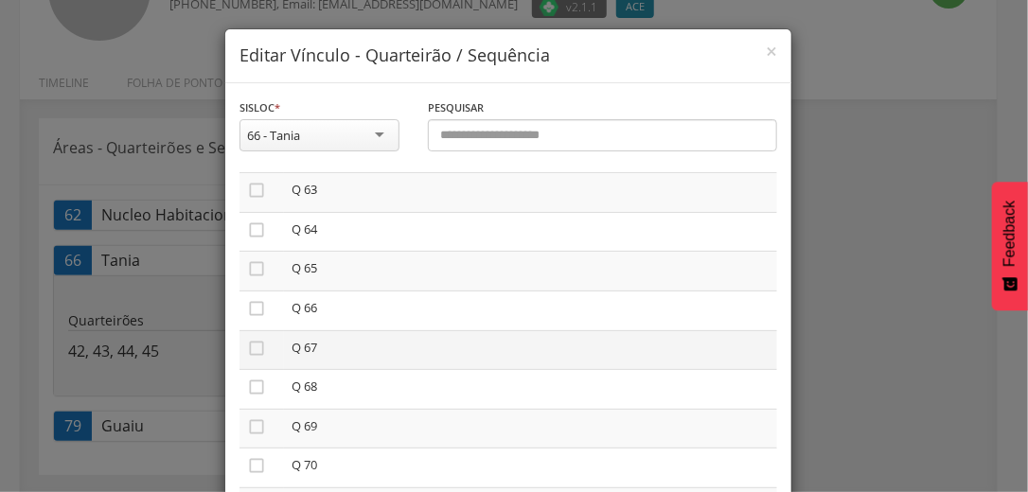
scroll to position [2499, 0]
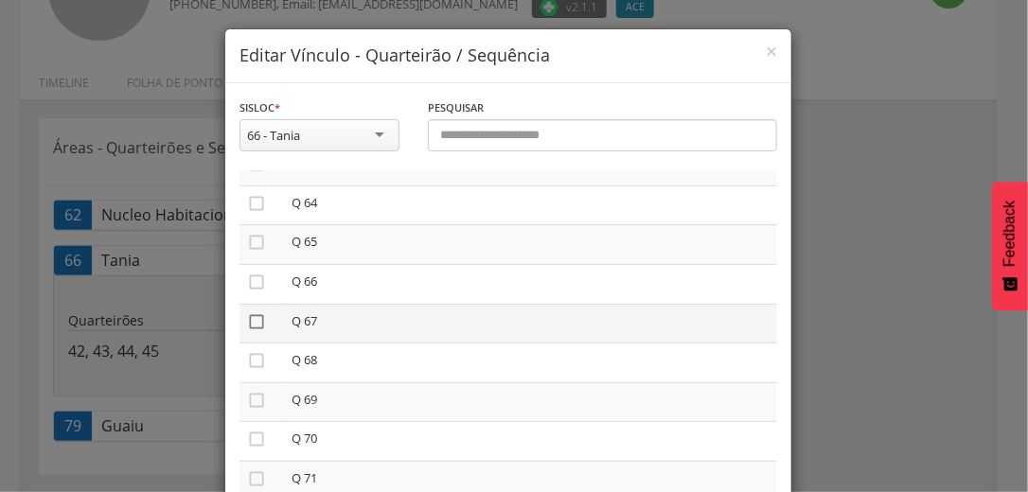
click at [248, 331] on icon "" at bounding box center [256, 321] width 19 height 19
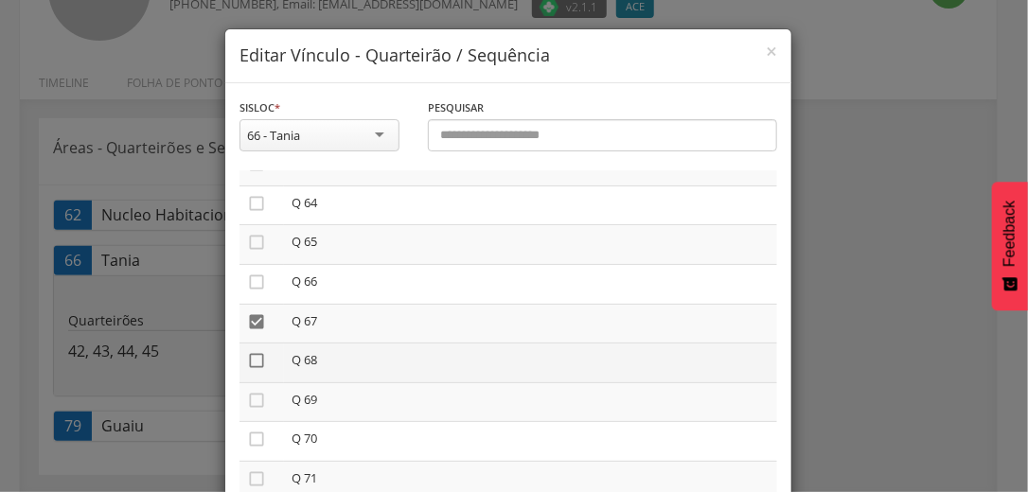
click at [254, 370] on icon "" at bounding box center [256, 360] width 19 height 19
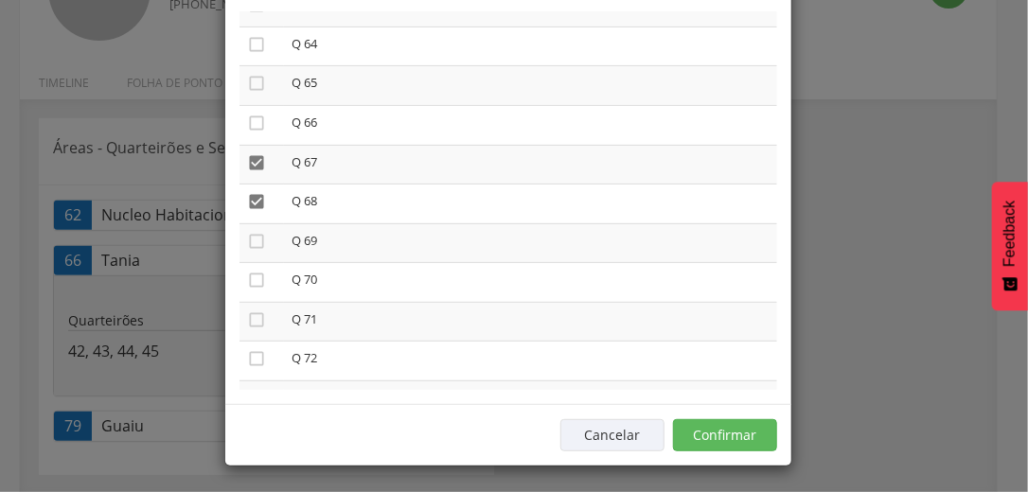
scroll to position [160, 0]
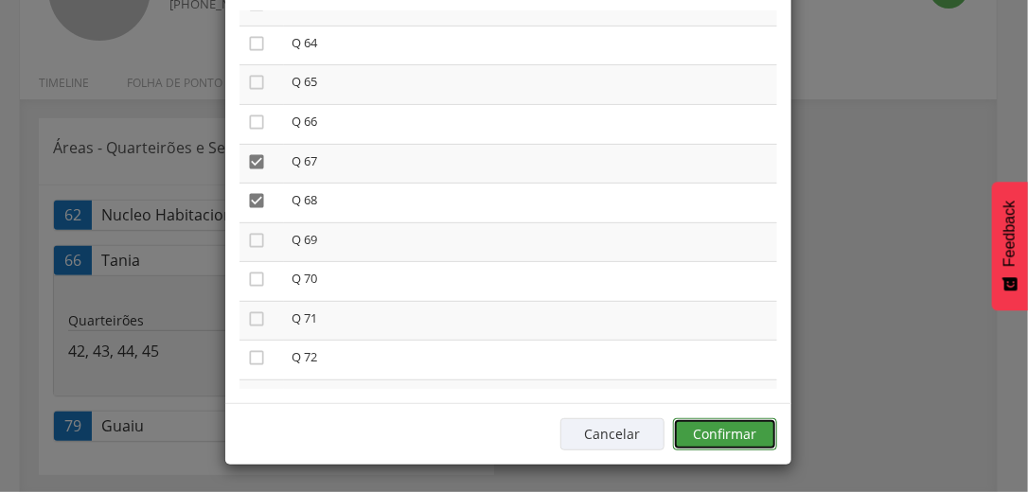
click at [755, 432] on button "Confirmar" at bounding box center [725, 434] width 104 height 32
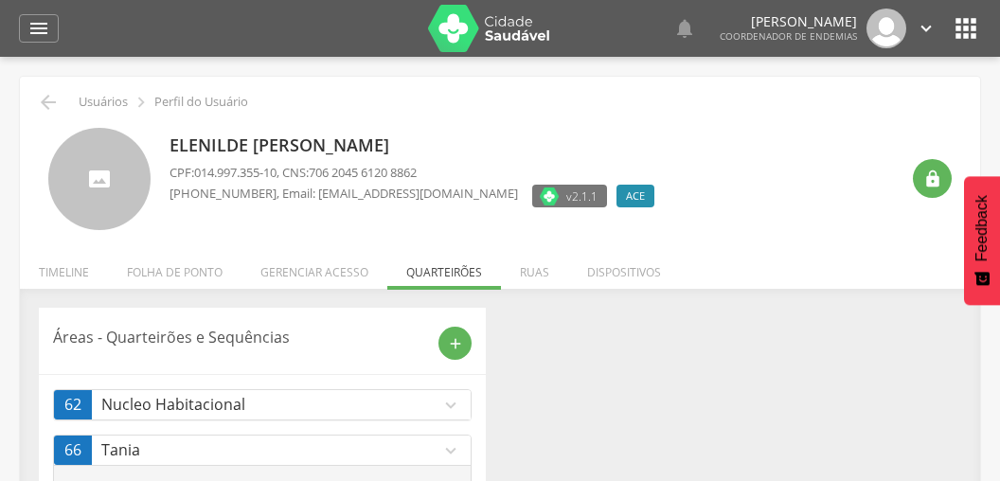
scroll to position [0, 0]
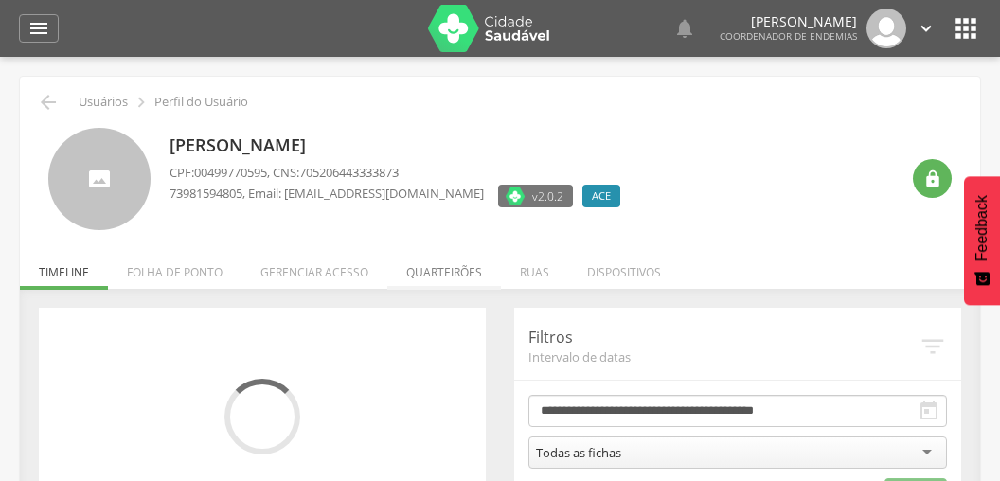
click at [454, 268] on li "Quarteirões" at bounding box center [444, 267] width 114 height 44
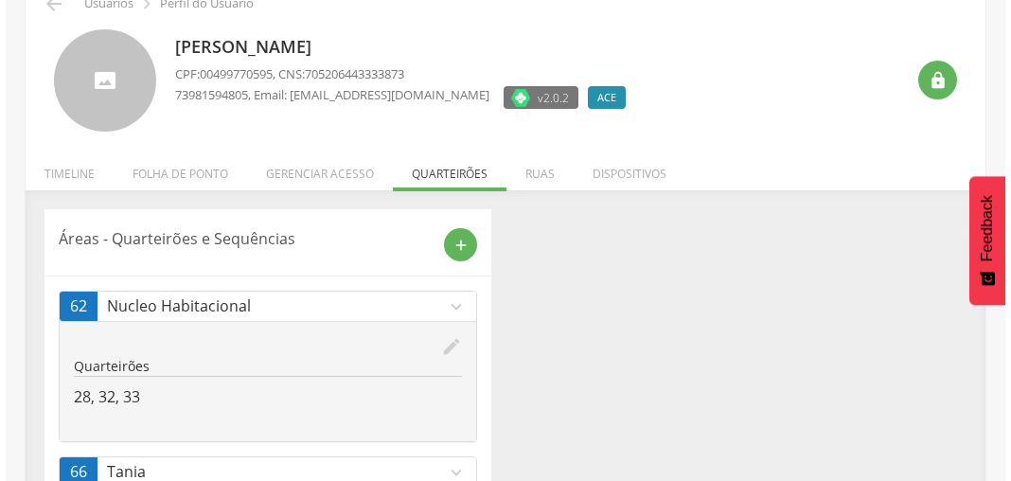
scroll to position [201, 0]
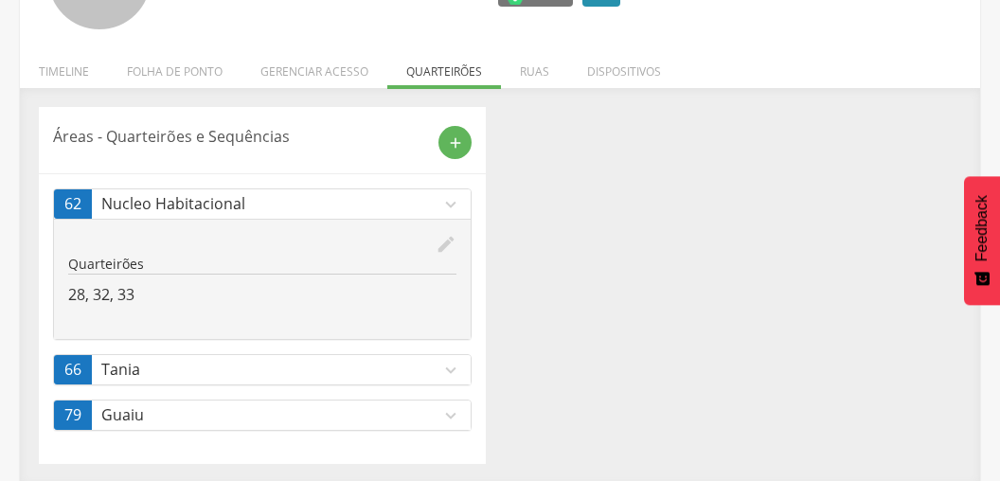
click at [449, 368] on icon "expand_more" at bounding box center [450, 370] width 21 height 21
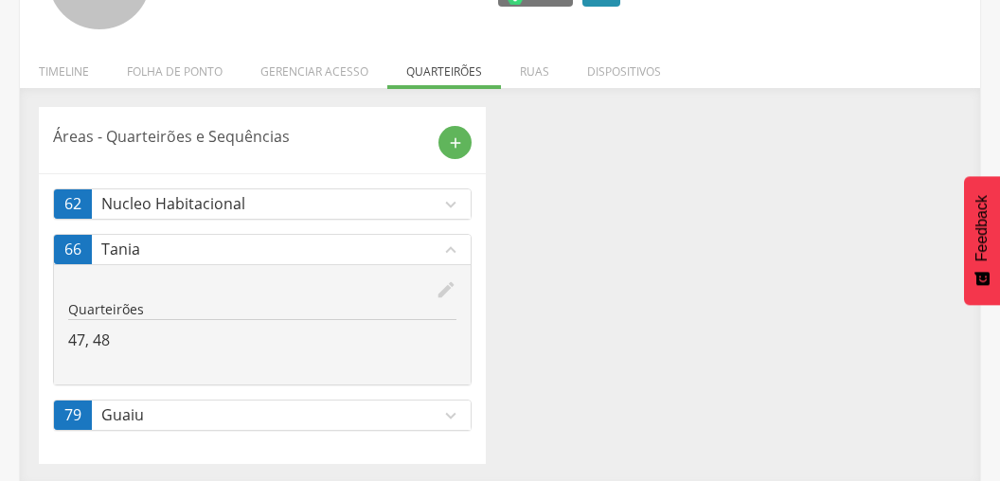
click at [443, 291] on icon "edit" at bounding box center [445, 289] width 21 height 21
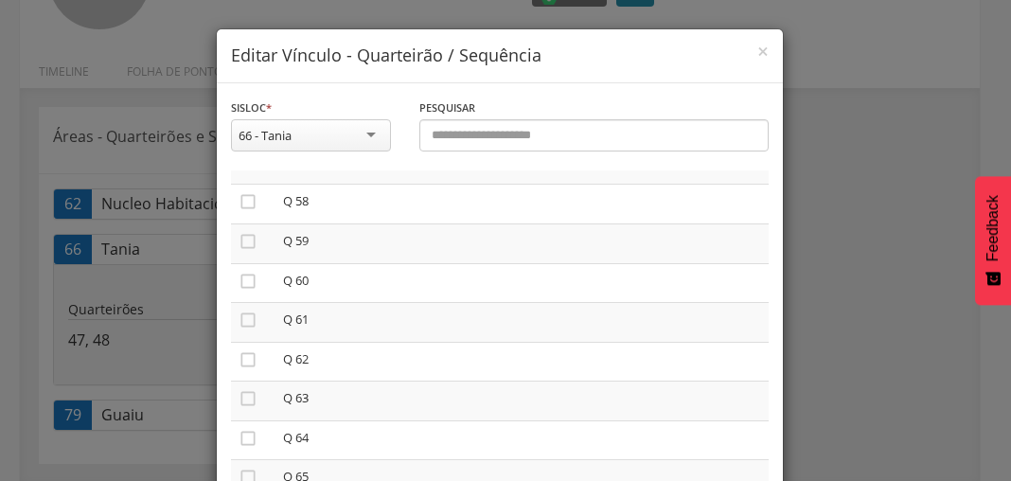
scroll to position [2348, 0]
click at [244, 323] on icon "" at bounding box center [248, 315] width 19 height 19
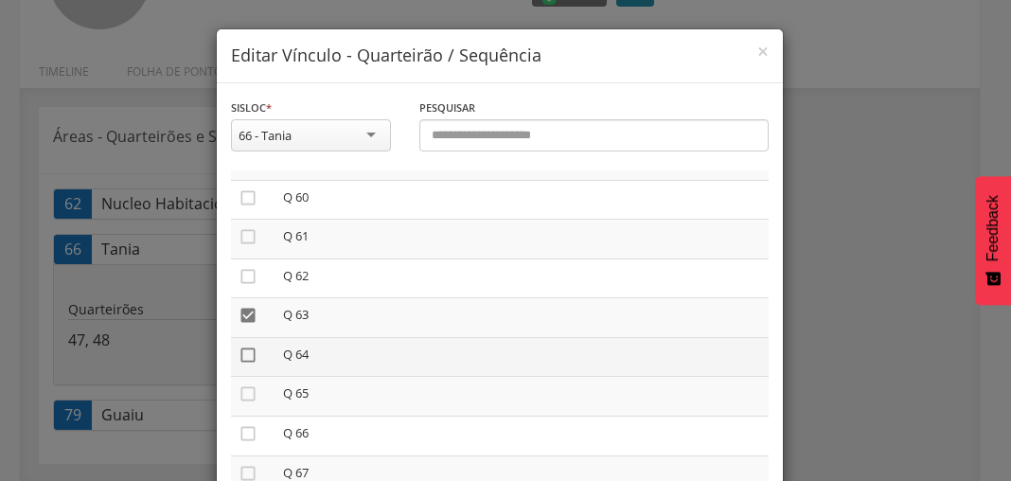
click at [244, 364] on icon "" at bounding box center [248, 355] width 19 height 19
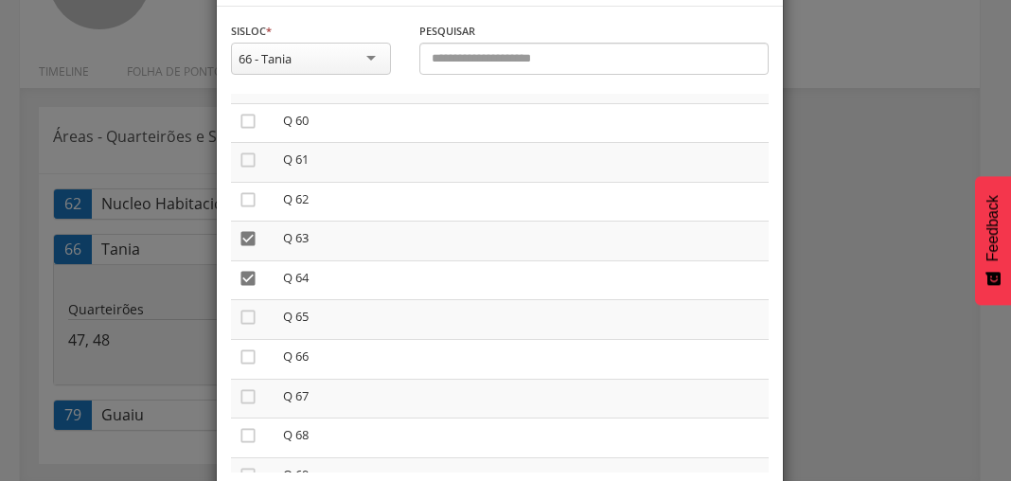
scroll to position [171, 0]
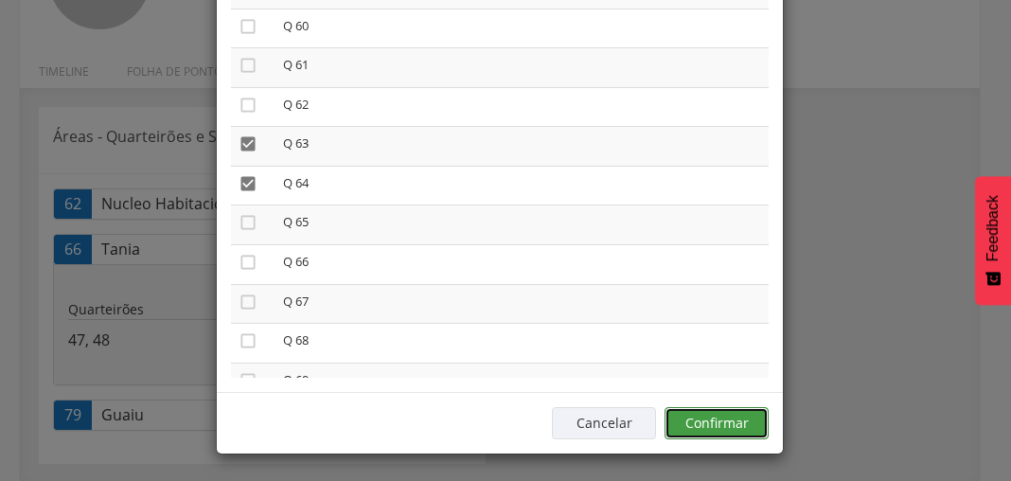
click at [727, 423] on button "Confirmar" at bounding box center [717, 423] width 104 height 32
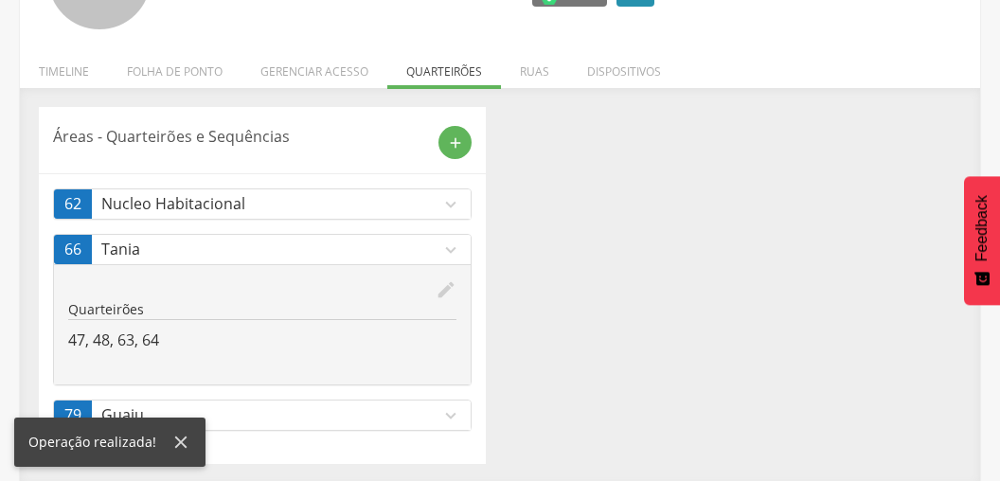
scroll to position [0, 0]
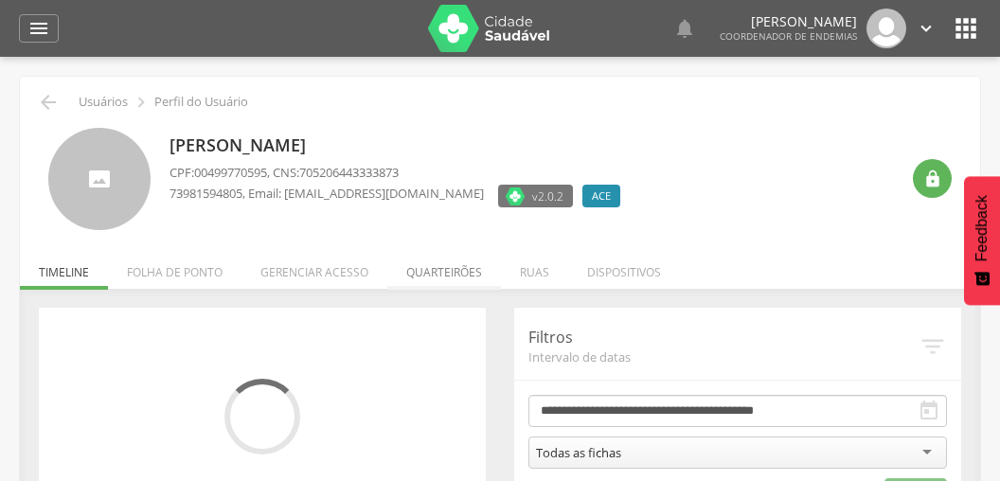
click at [439, 274] on li "Quarteirões" at bounding box center [444, 267] width 114 height 44
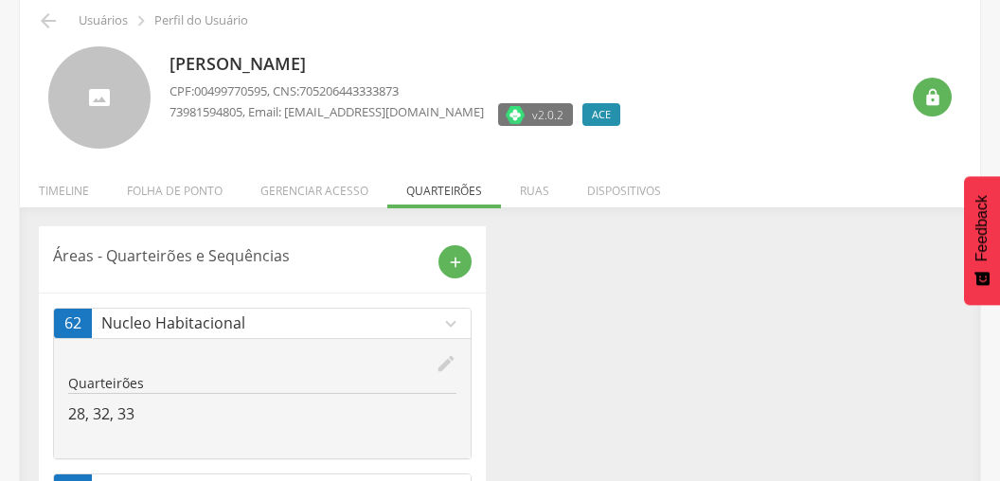
scroll to position [201, 0]
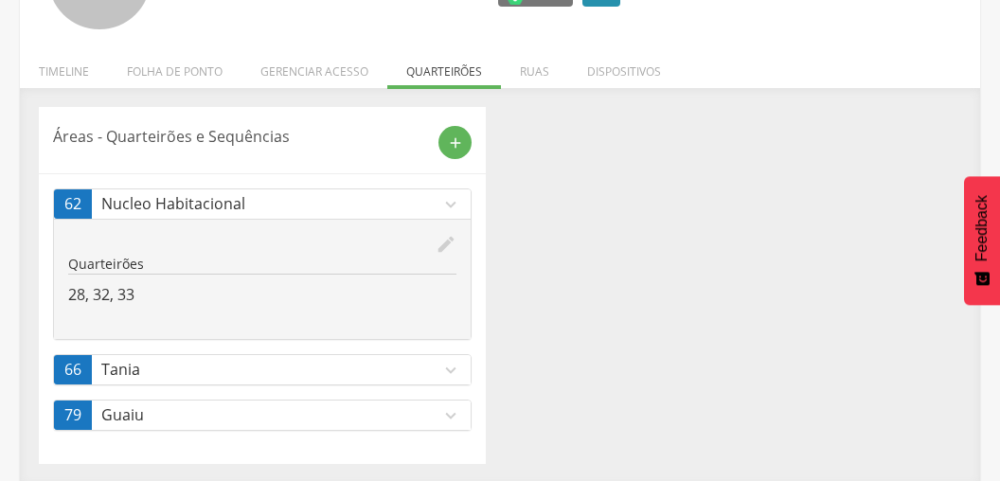
click at [453, 367] on icon "expand_more" at bounding box center [450, 370] width 21 height 21
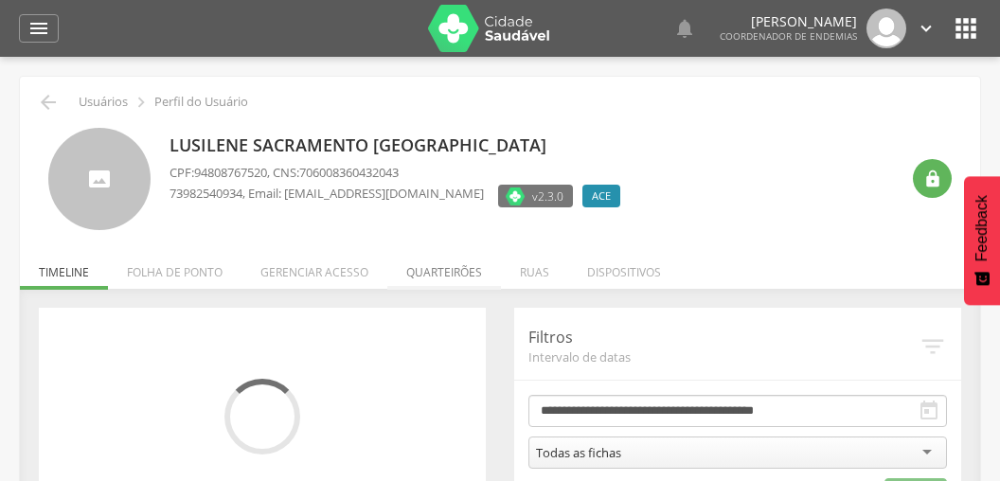
click at [440, 273] on li "Quarteirões" at bounding box center [444, 267] width 114 height 44
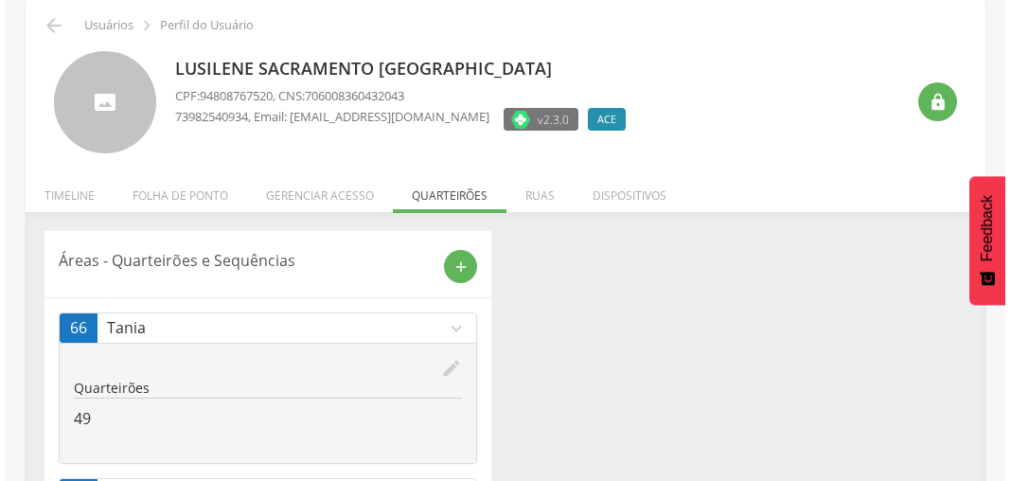
scroll to position [201, 0]
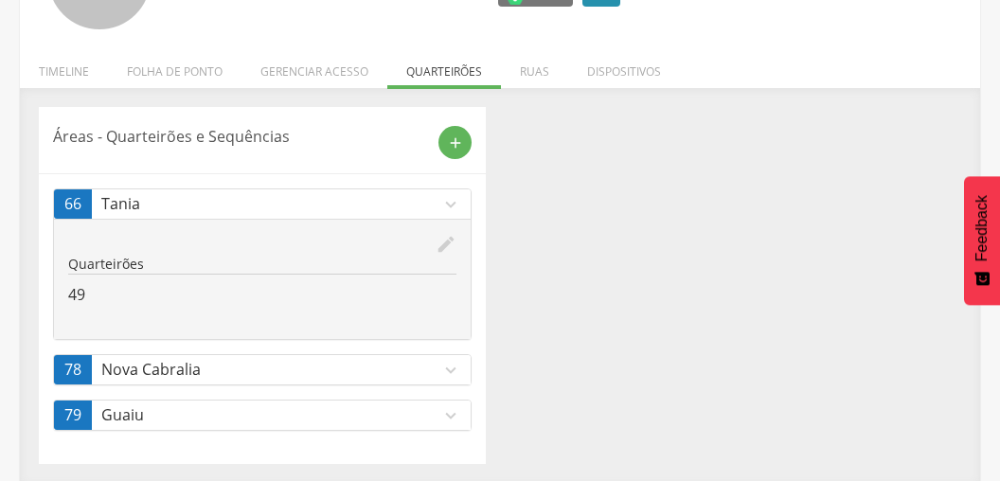
click at [446, 240] on icon "edit" at bounding box center [445, 244] width 21 height 21
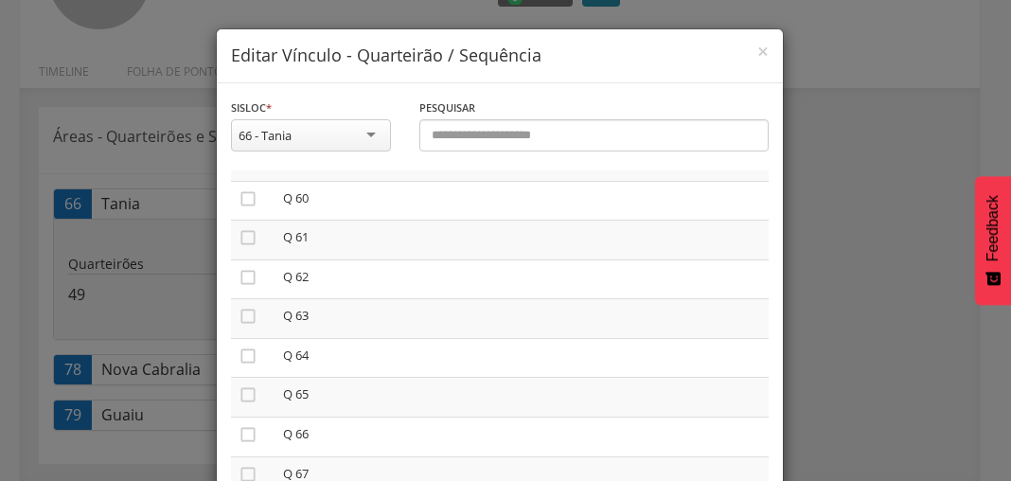
scroll to position [2348, 0]
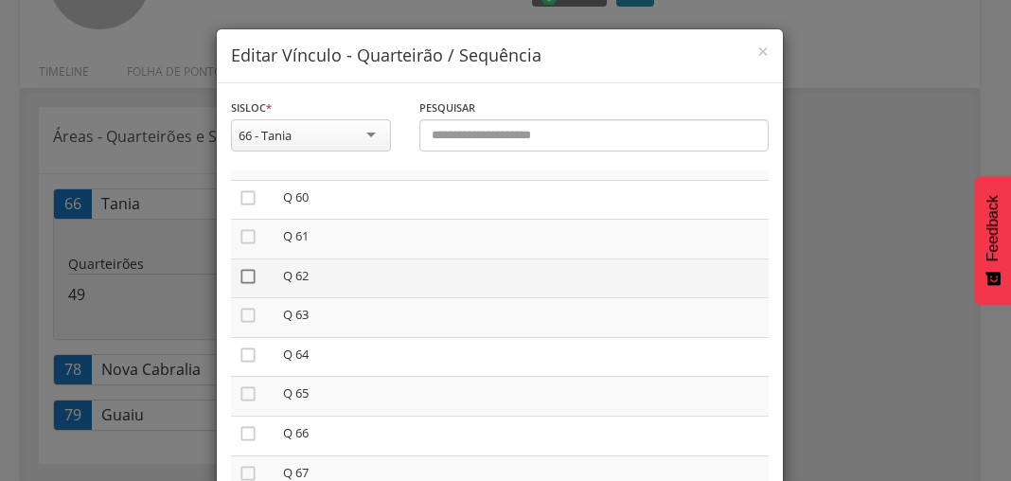
click at [240, 284] on icon "" at bounding box center [248, 276] width 19 height 19
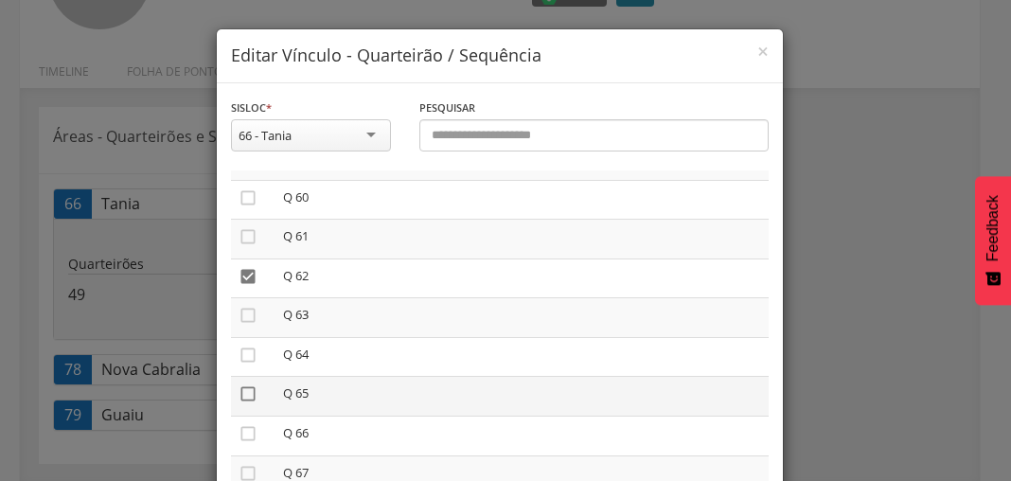
click at [241, 403] on icon "" at bounding box center [248, 393] width 19 height 19
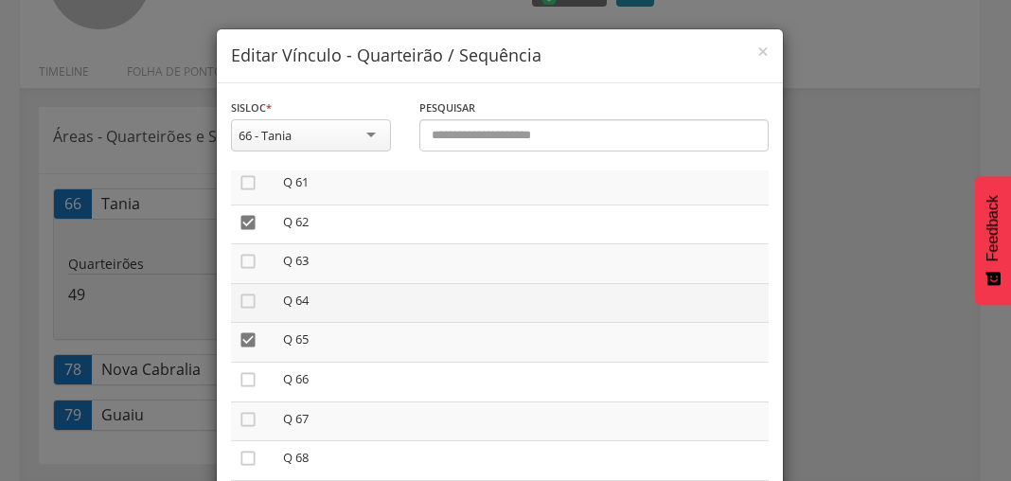
scroll to position [2499, 0]
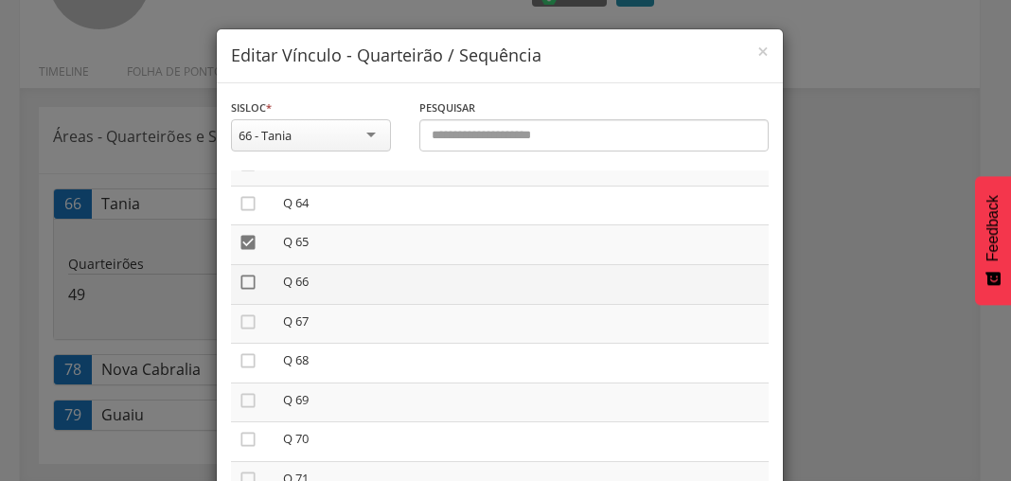
click at [240, 289] on icon "" at bounding box center [248, 282] width 19 height 19
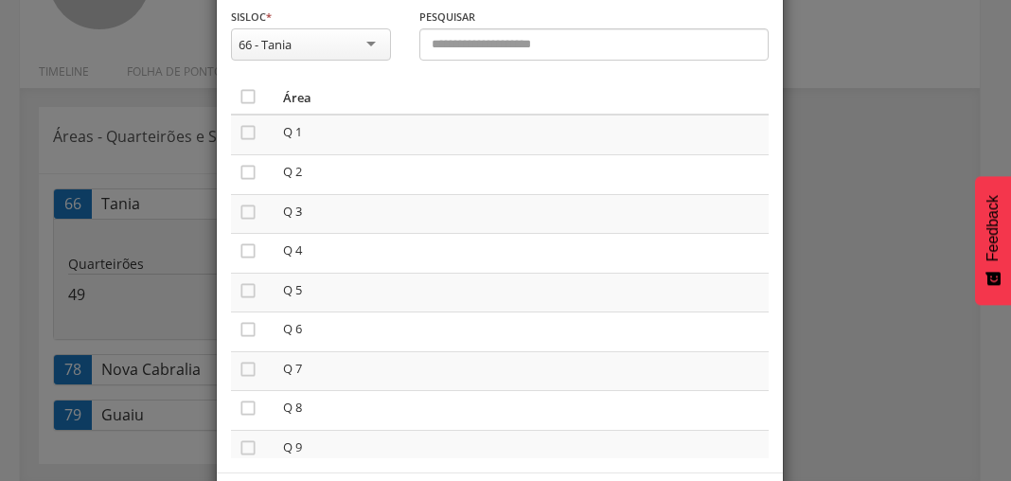
scroll to position [171, 0]
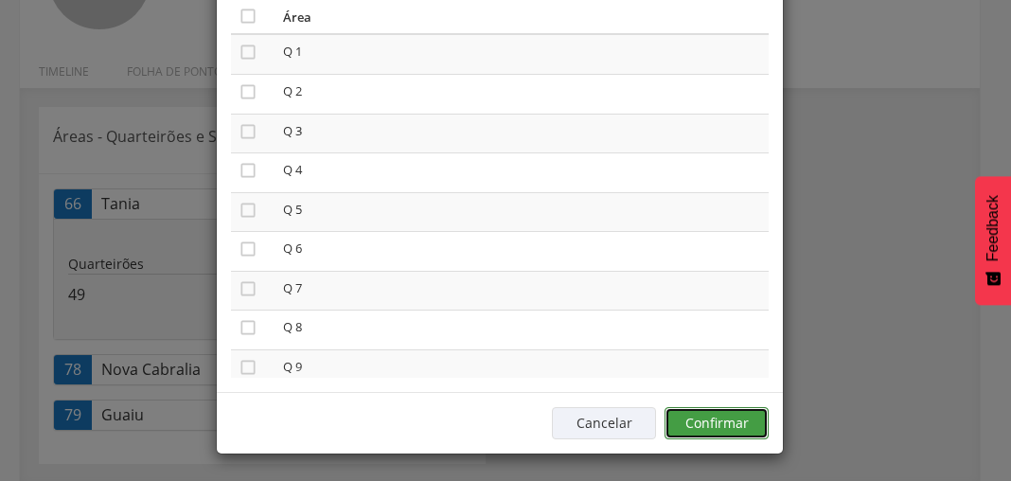
click at [750, 416] on button "Confirmar" at bounding box center [717, 423] width 104 height 32
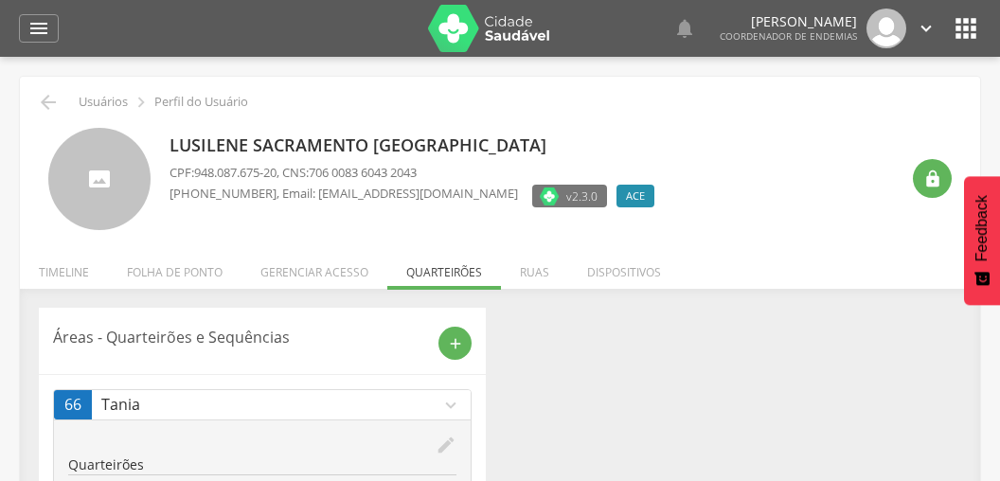
scroll to position [0, 0]
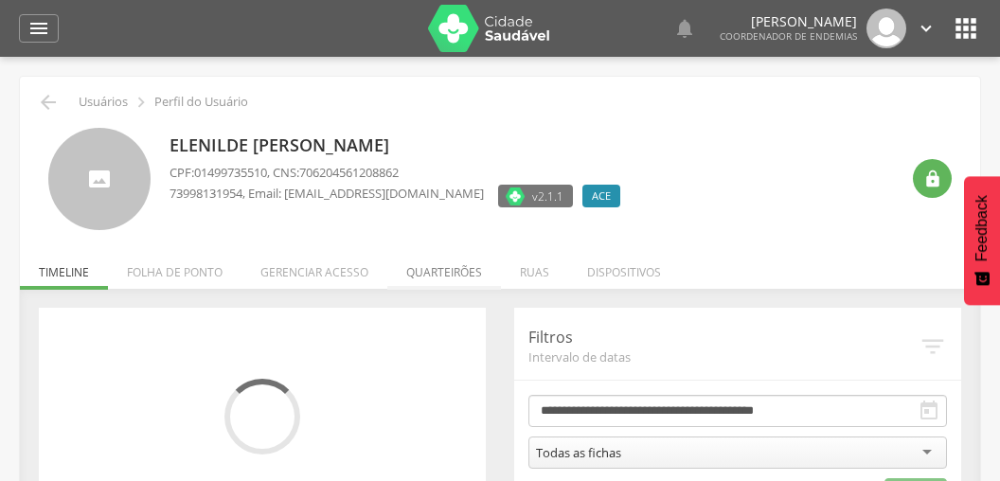
click at [453, 273] on li "Quarteirões" at bounding box center [444, 267] width 114 height 44
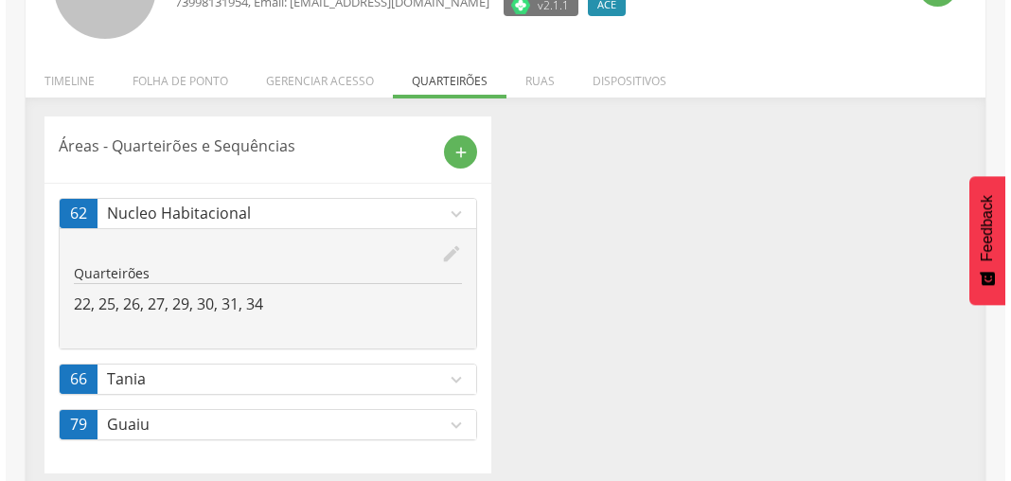
scroll to position [201, 0]
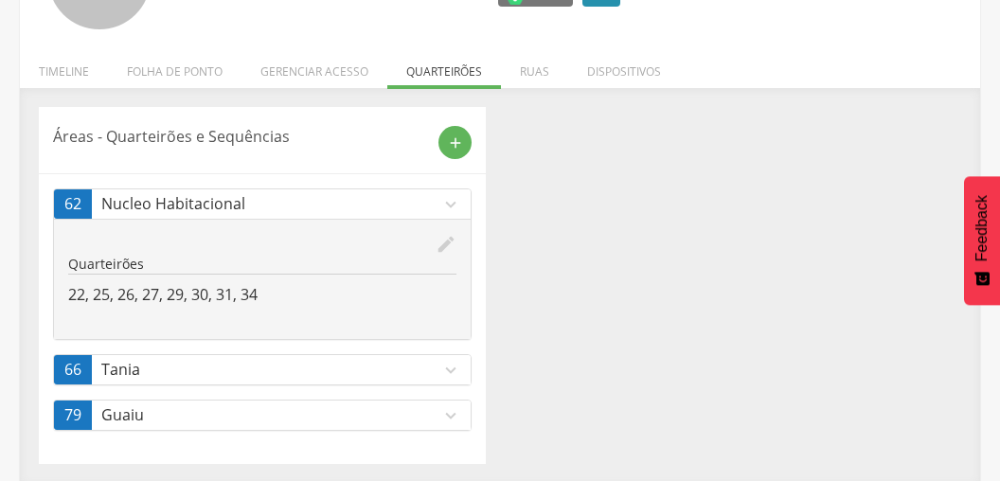
click at [450, 364] on icon "expand_more" at bounding box center [450, 370] width 21 height 21
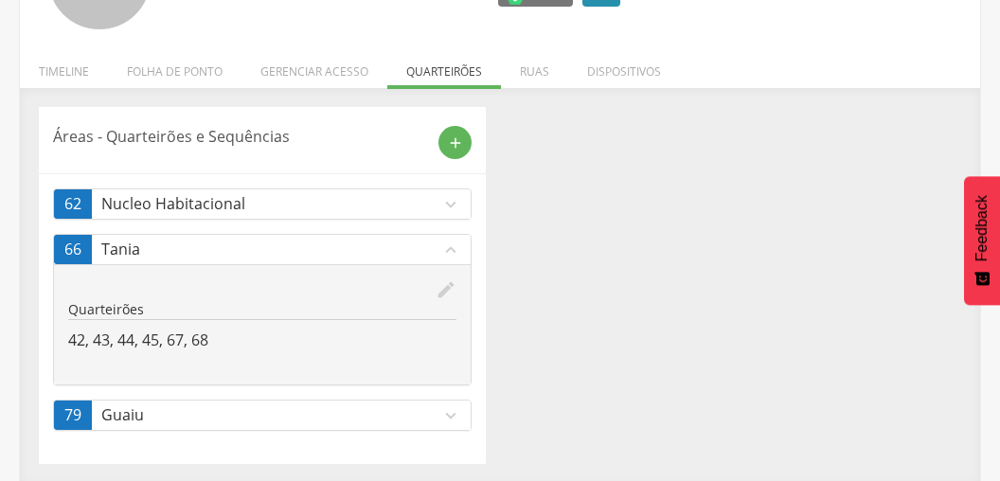
click at [444, 287] on icon "edit" at bounding box center [445, 289] width 21 height 21
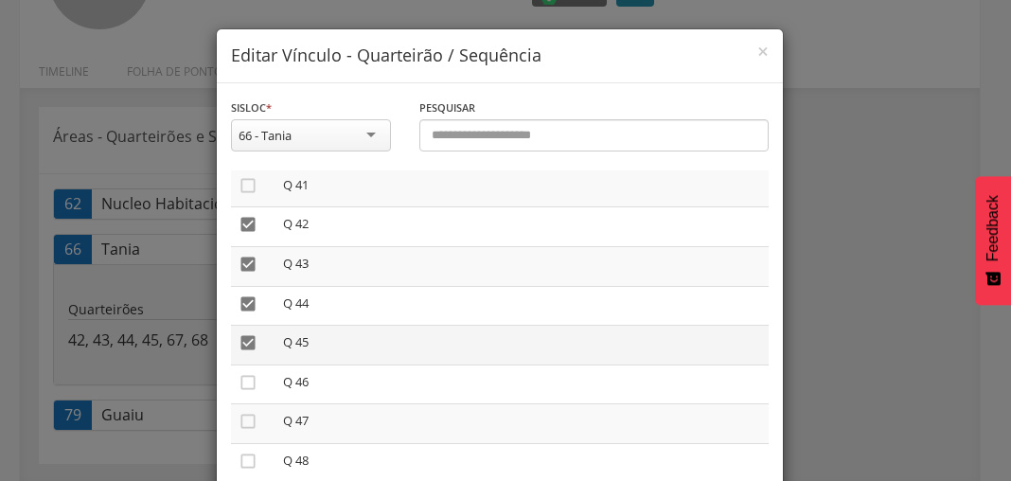
scroll to position [1590, 0]
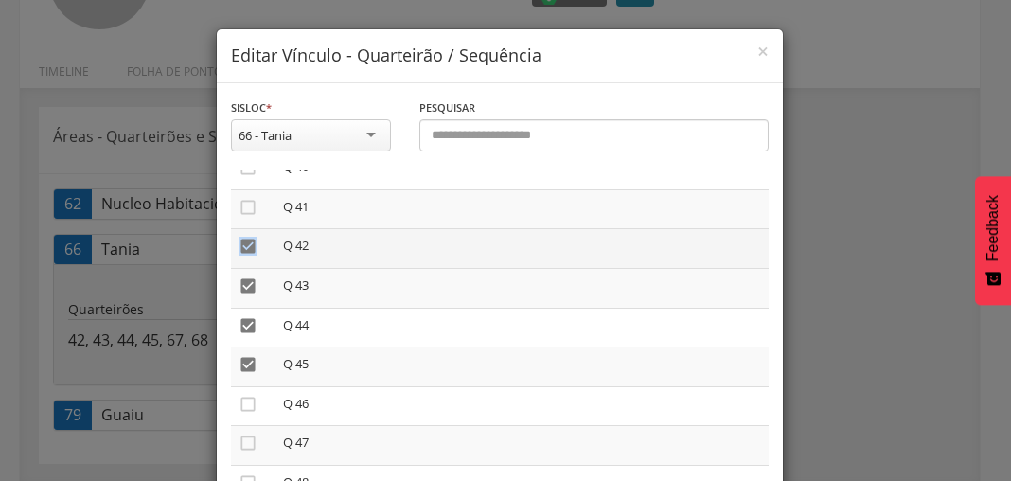
click at [241, 253] on icon "" at bounding box center [248, 246] width 19 height 19
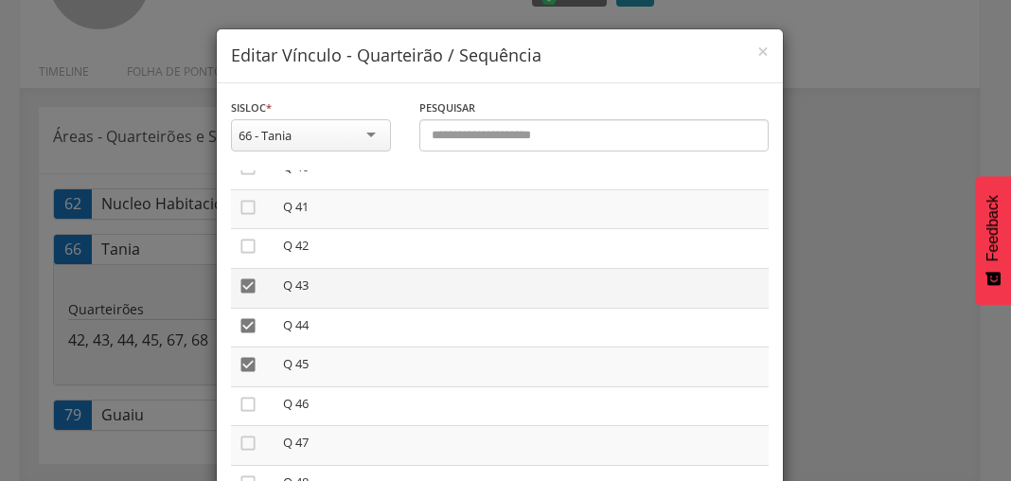
click at [243, 289] on icon "" at bounding box center [248, 285] width 19 height 19
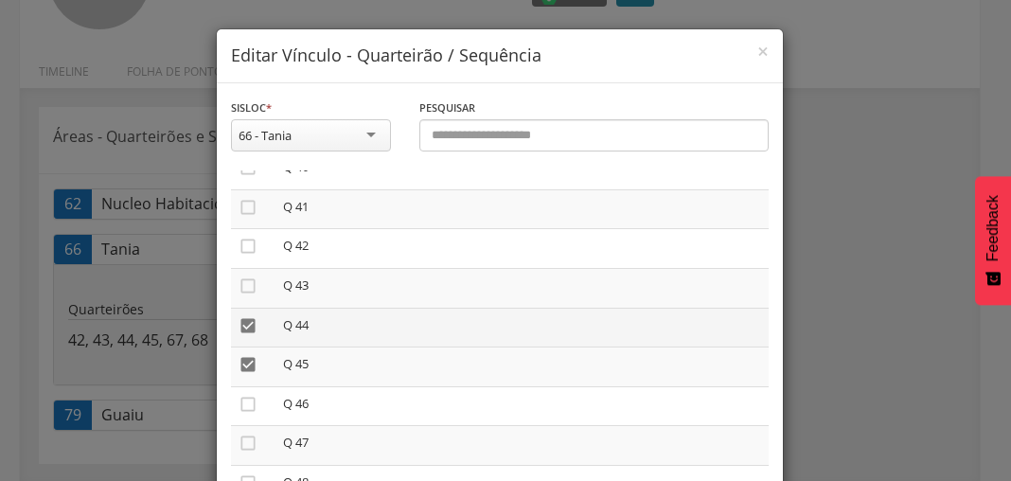
click at [240, 326] on icon "" at bounding box center [248, 325] width 19 height 19
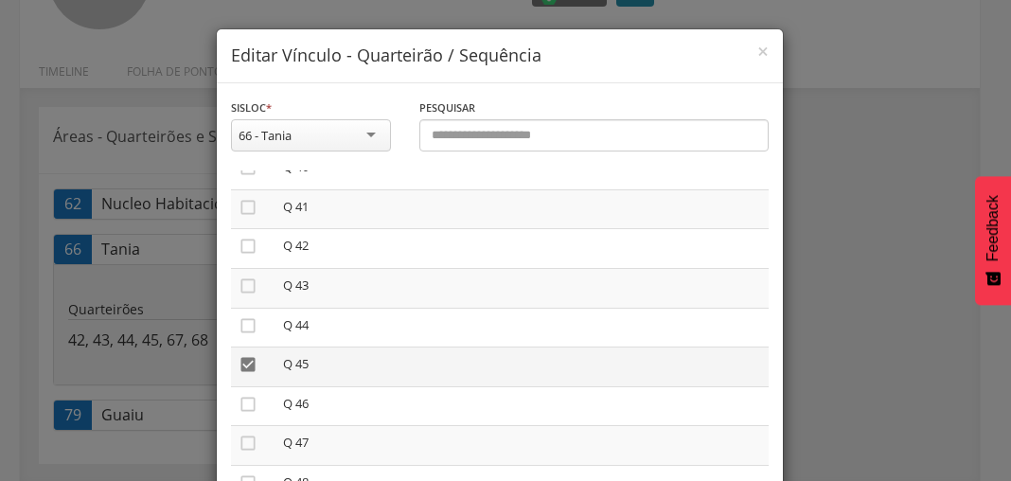
click at [240, 368] on icon "" at bounding box center [248, 364] width 19 height 19
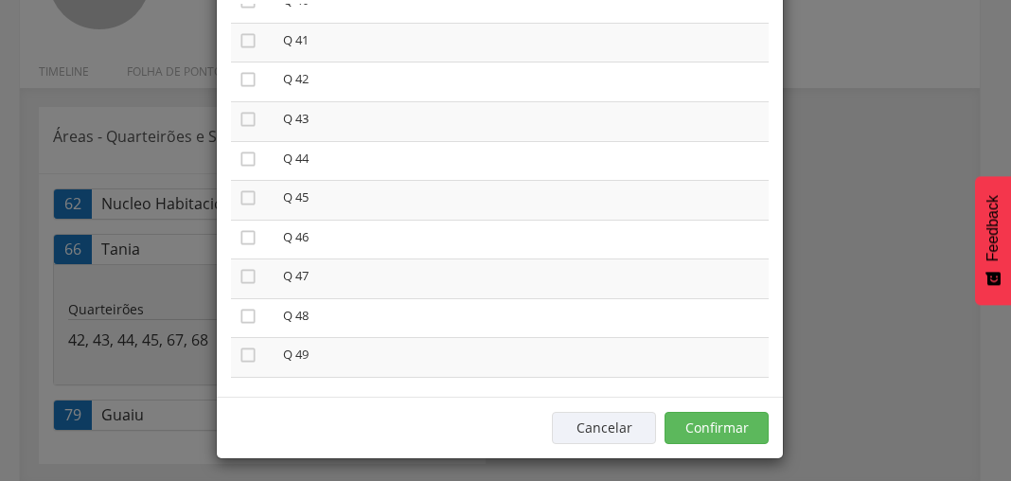
scroll to position [171, 0]
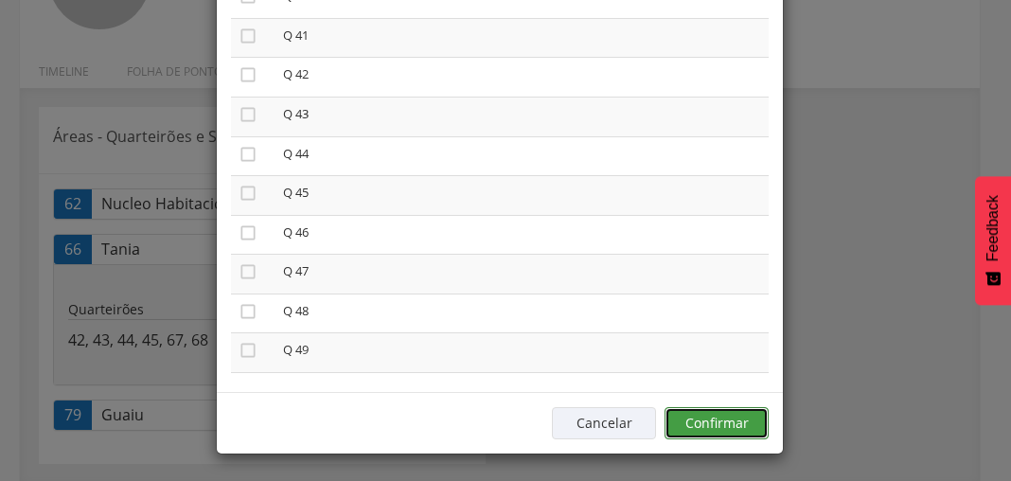
click at [742, 420] on button "Confirmar" at bounding box center [717, 423] width 104 height 32
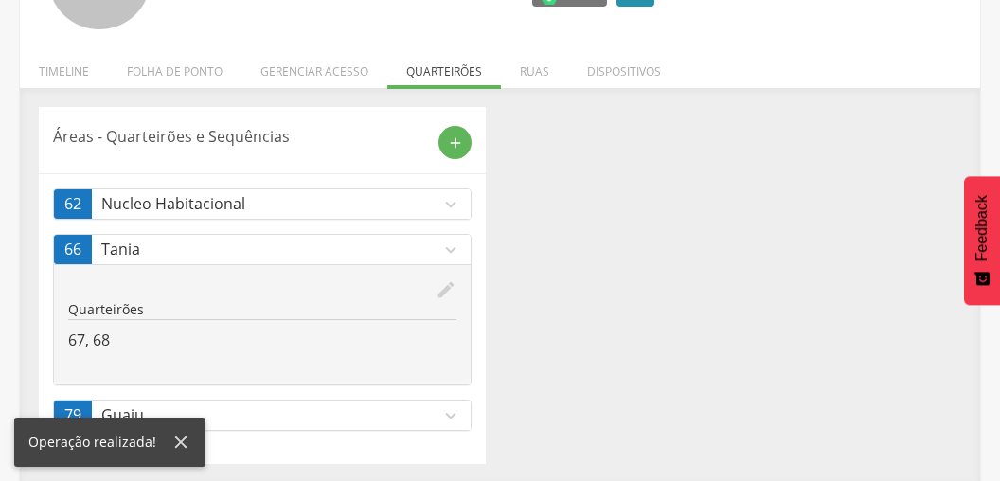
scroll to position [0, 0]
